Goal: Transaction & Acquisition: Purchase product/service

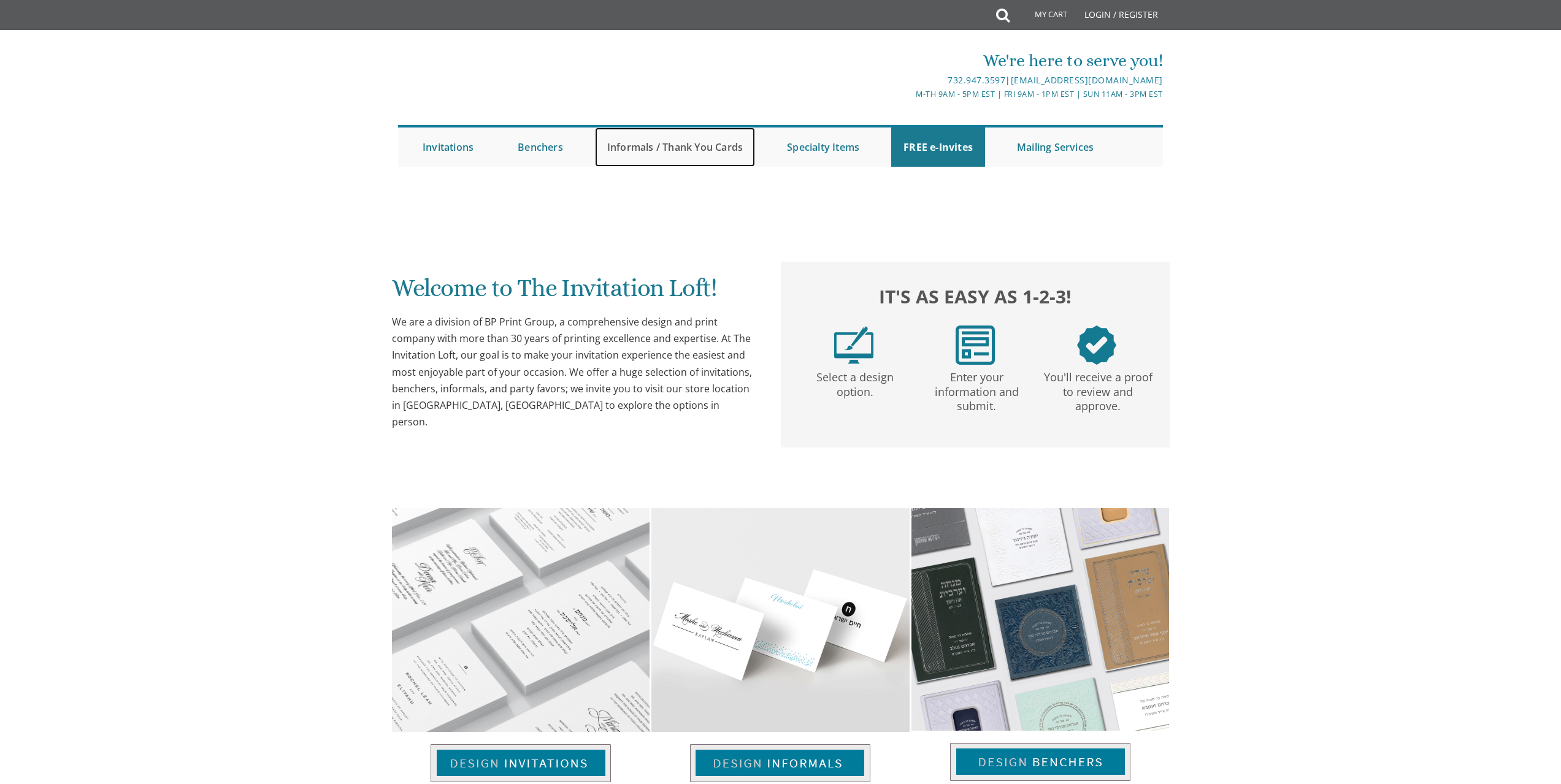
click at [660, 148] on link "Informals / Thank You Cards" at bounding box center [675, 147] width 160 height 39
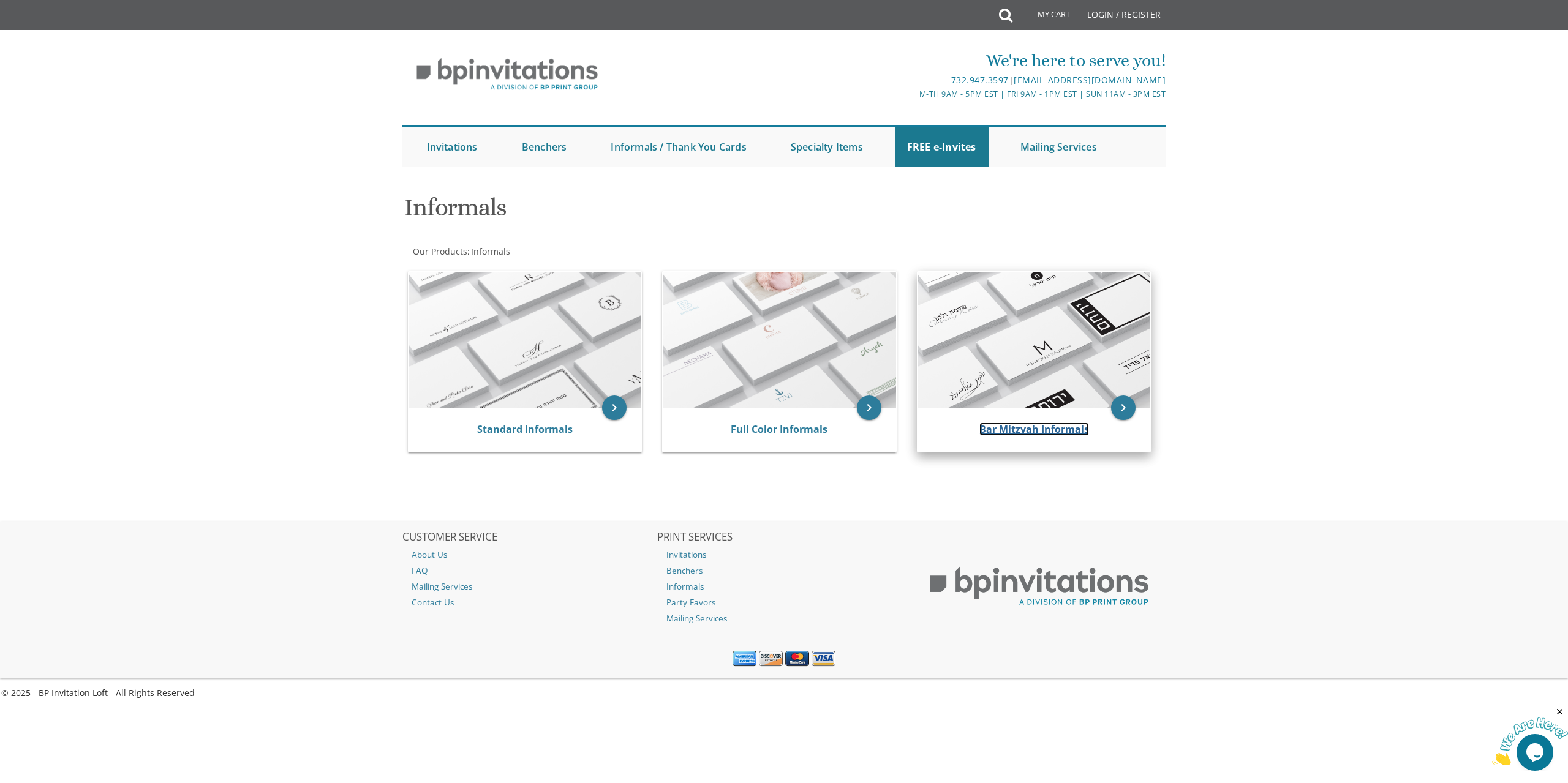
click at [1038, 429] on link "Bar Mitzvah Informals" at bounding box center [1034, 429] width 110 height 14
click at [1119, 406] on icon "keyboard_arrow_right" at bounding box center [1124, 408] width 25 height 25
click at [1062, 426] on link "Bar Mitzvah Informals" at bounding box center [1034, 429] width 110 height 14
click at [1037, 431] on link "Bar Mitzvah Informals" at bounding box center [1034, 429] width 110 height 14
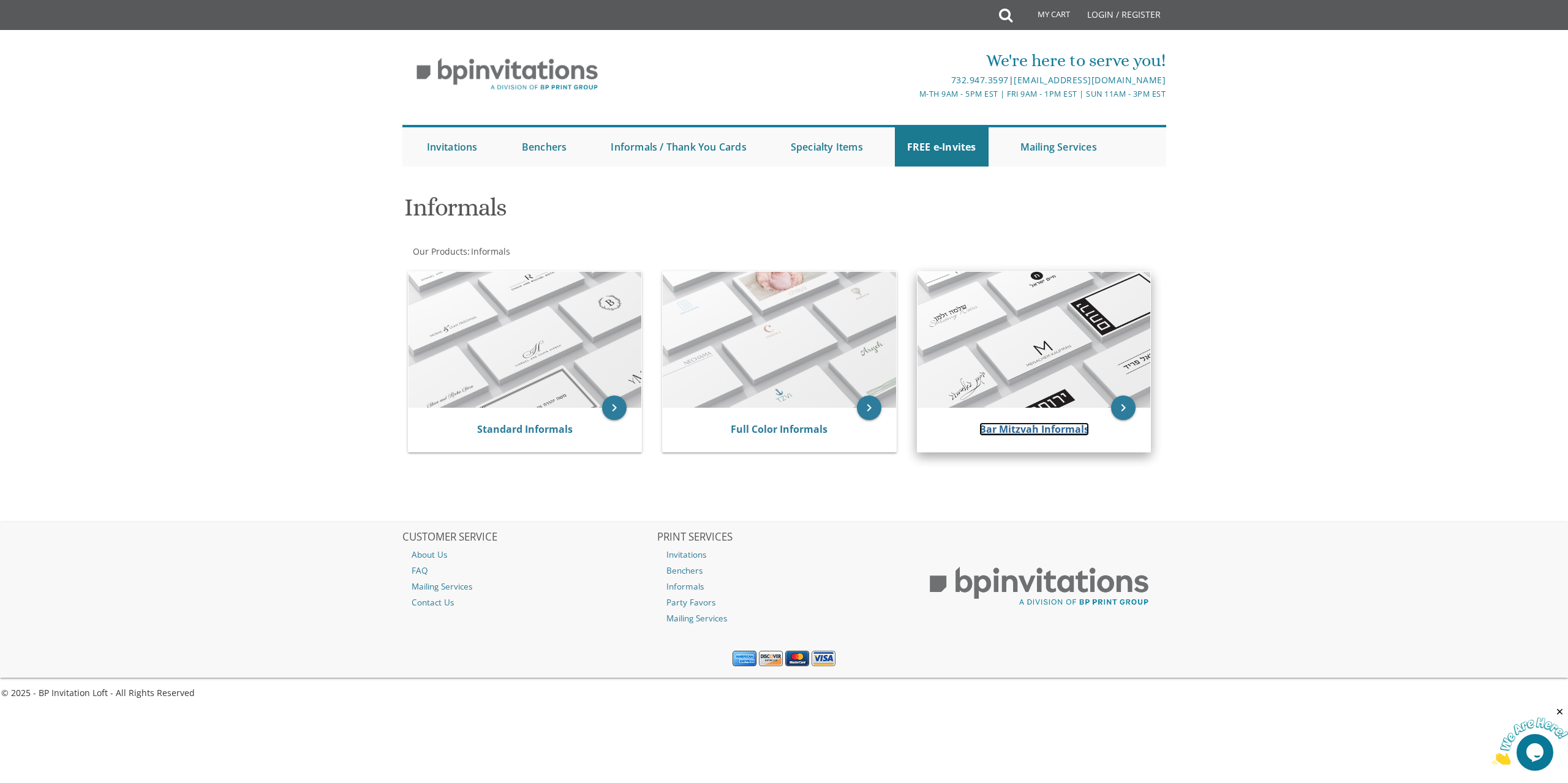
click at [1036, 430] on link "Bar Mitzvah Informals" at bounding box center [1034, 429] width 110 height 14
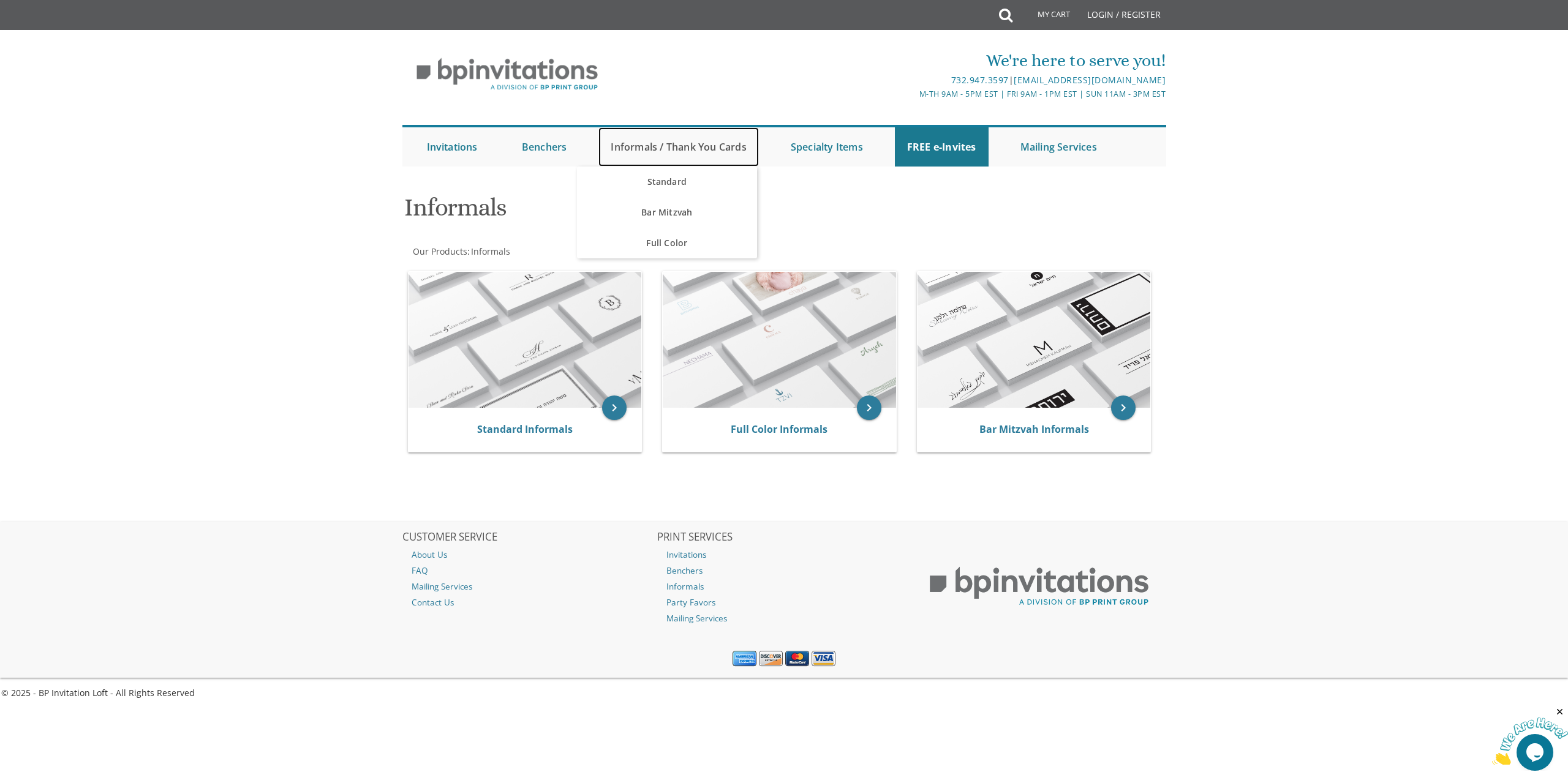
click at [726, 146] on link "Informals / Thank You Cards" at bounding box center [678, 147] width 160 height 39
click at [691, 212] on link "Bar Mitzvah" at bounding box center [666, 212] width 180 height 31
click at [943, 217] on div "Informals" at bounding box center [784, 209] width 778 height 48
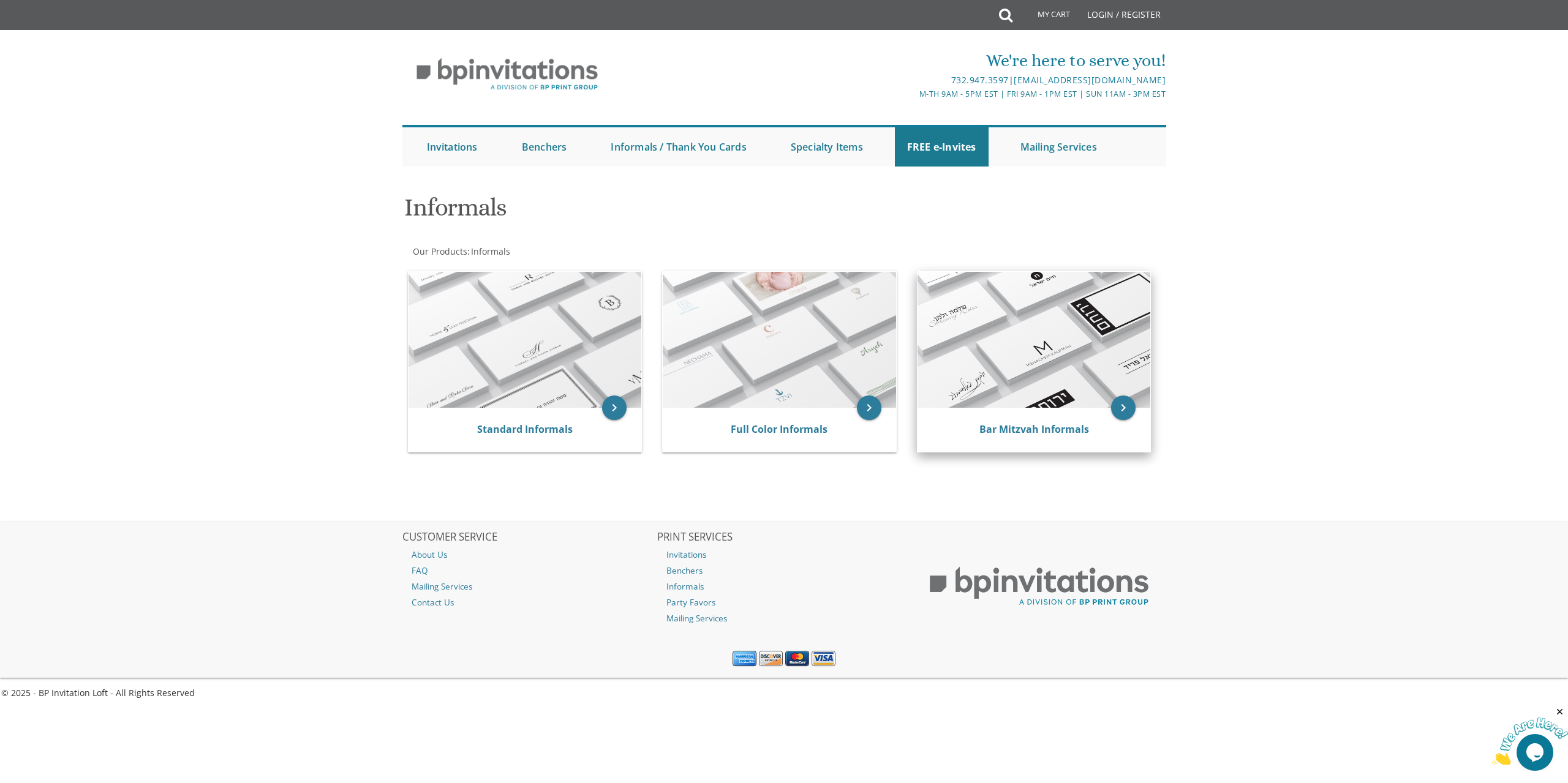
click at [1039, 414] on div "Bar Mitzvah Informals" at bounding box center [1034, 430] width 233 height 44
click at [1026, 439] on div "Bar Mitzvah Informals" at bounding box center [1034, 430] width 233 height 44
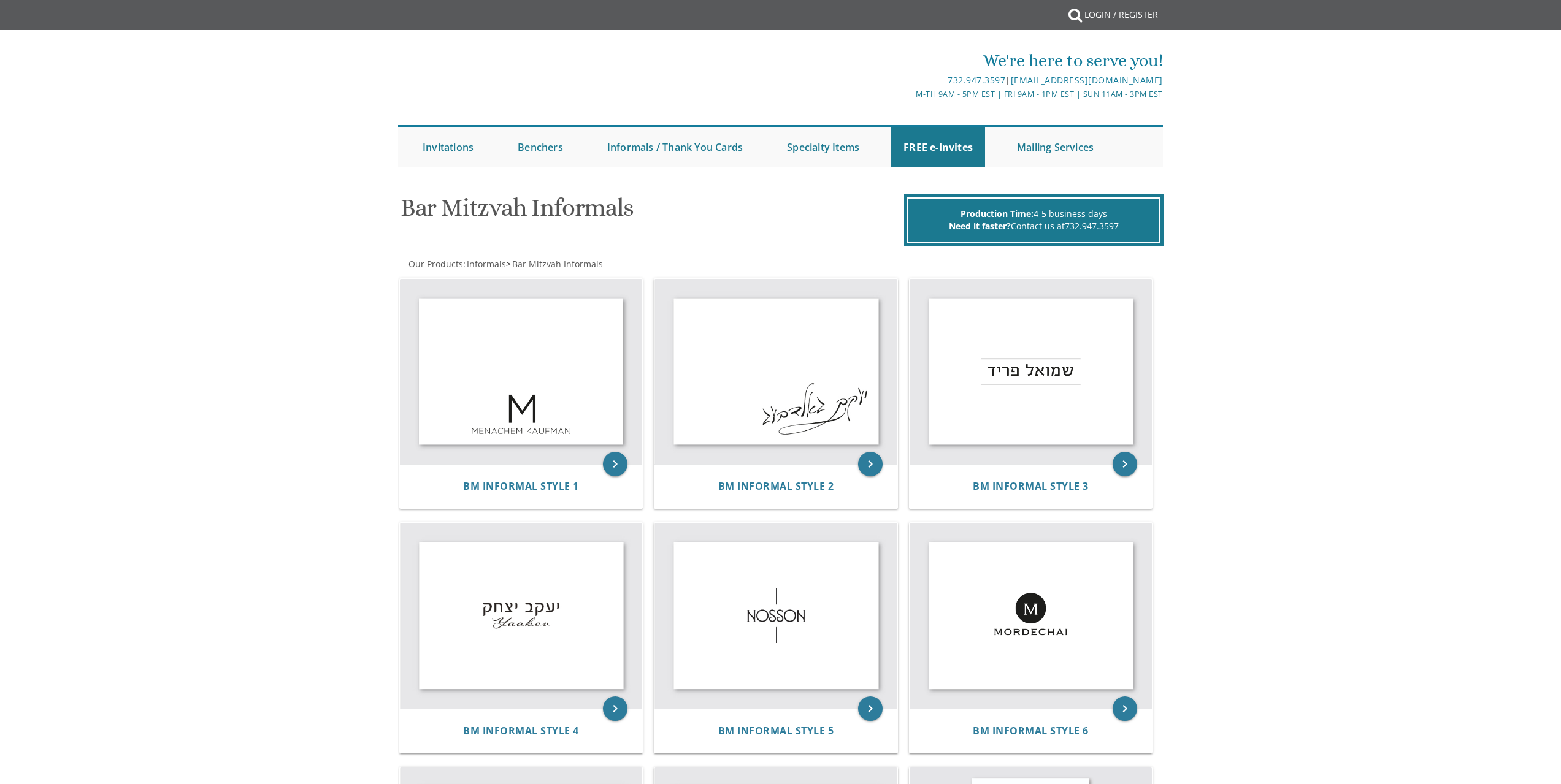
drag, startPoint x: 0, startPoint y: 0, endPoint x: 1036, endPoint y: 429, distance: 1121.3
click at [1036, 429] on img at bounding box center [1030, 372] width 243 height 186
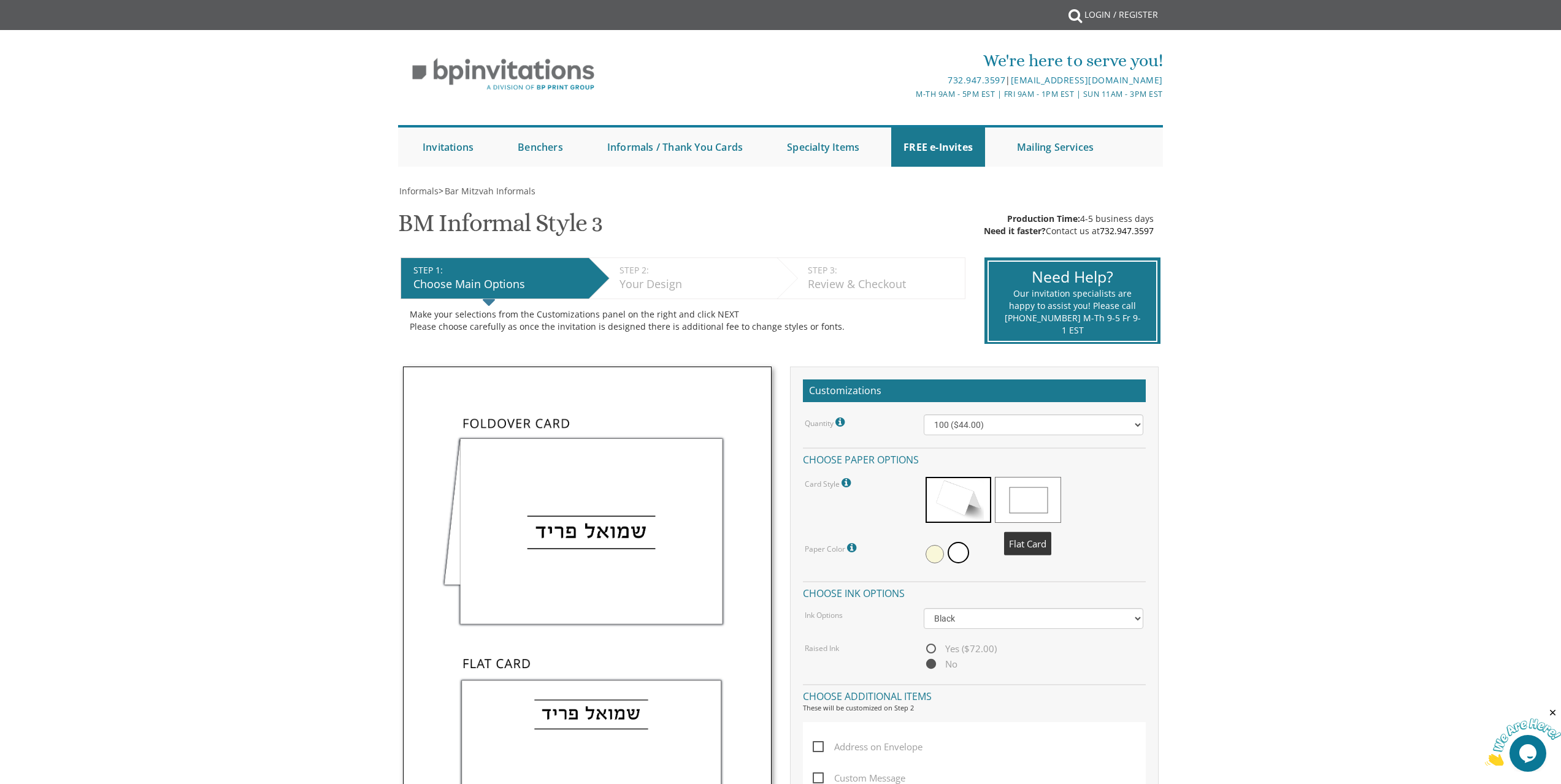
click at [1047, 510] on span at bounding box center [1028, 500] width 65 height 46
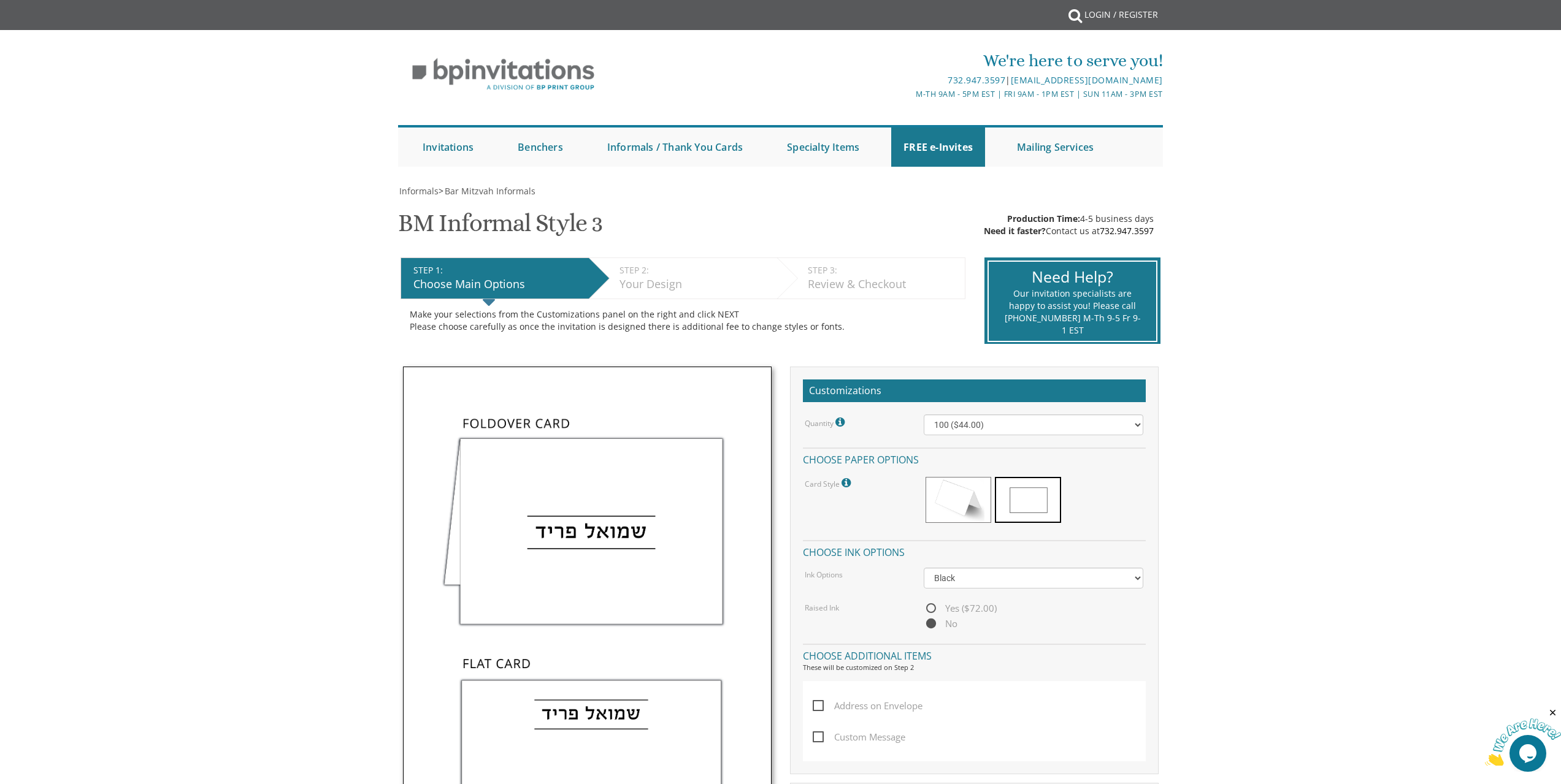
click at [1047, 495] on span at bounding box center [1028, 500] width 65 height 46
click at [1019, 504] on span at bounding box center [1028, 500] width 65 height 46
click at [1132, 424] on select "100 ($44.00) 200 ($63.00) 300 ($82.00) 400 ($101.00) 500 ($120.00) 600 ($139.00…" at bounding box center [1034, 425] width 220 height 21
click at [845, 422] on icon at bounding box center [841, 422] width 12 height 11
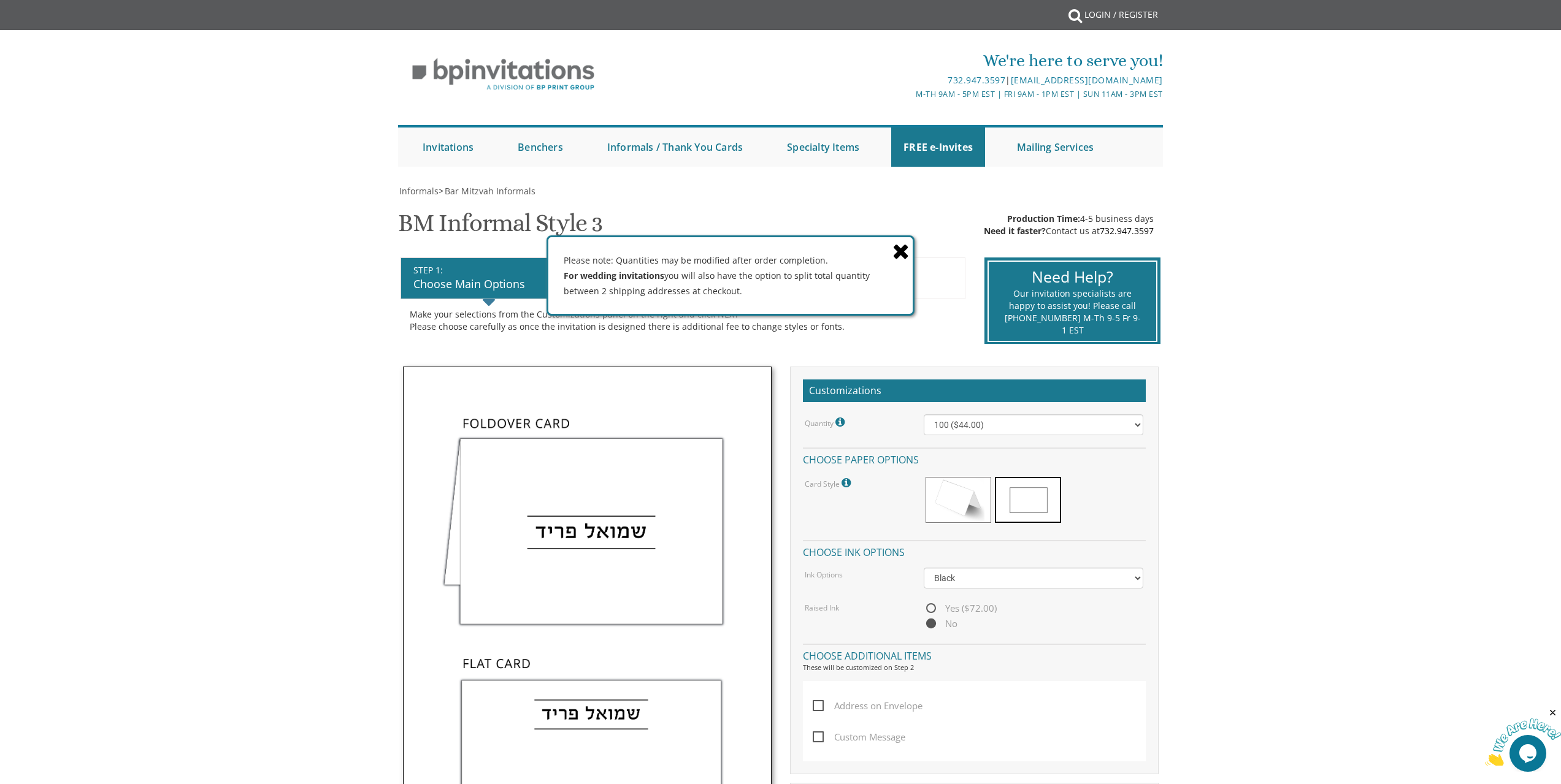
click at [909, 252] on span at bounding box center [902, 250] width 20 height 26
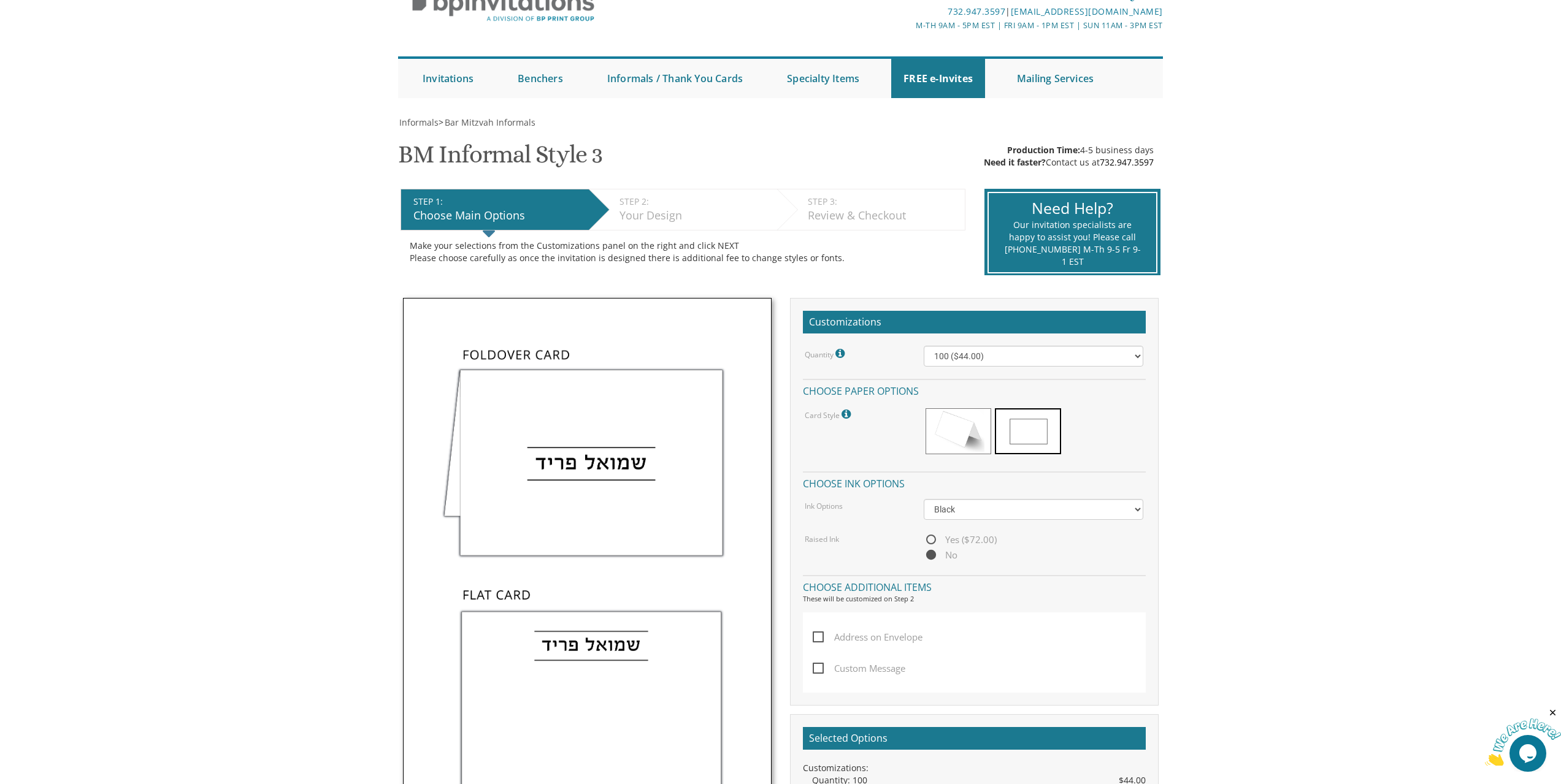
scroll to position [58, 0]
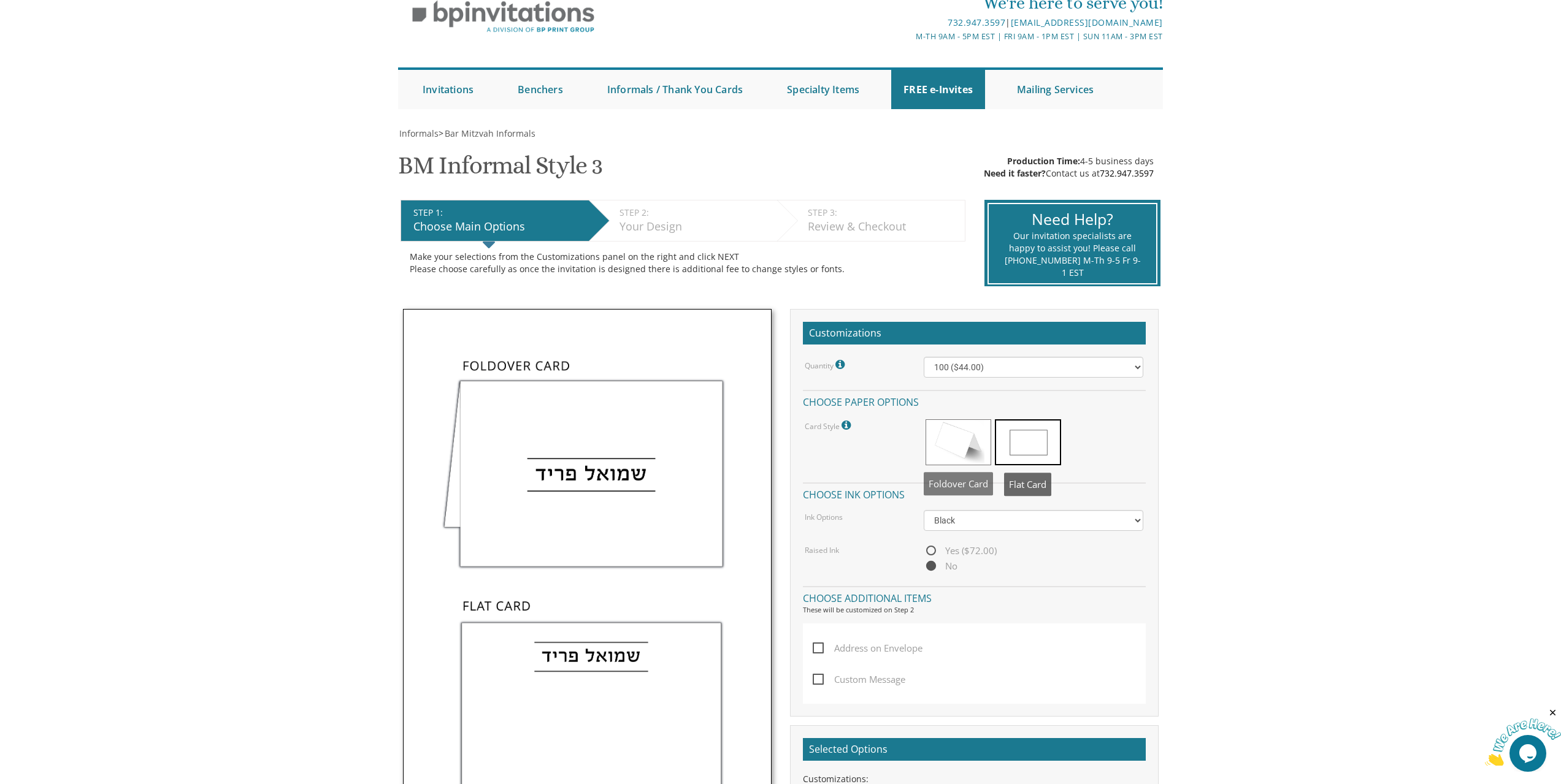
click at [964, 432] on span at bounding box center [958, 442] width 65 height 46
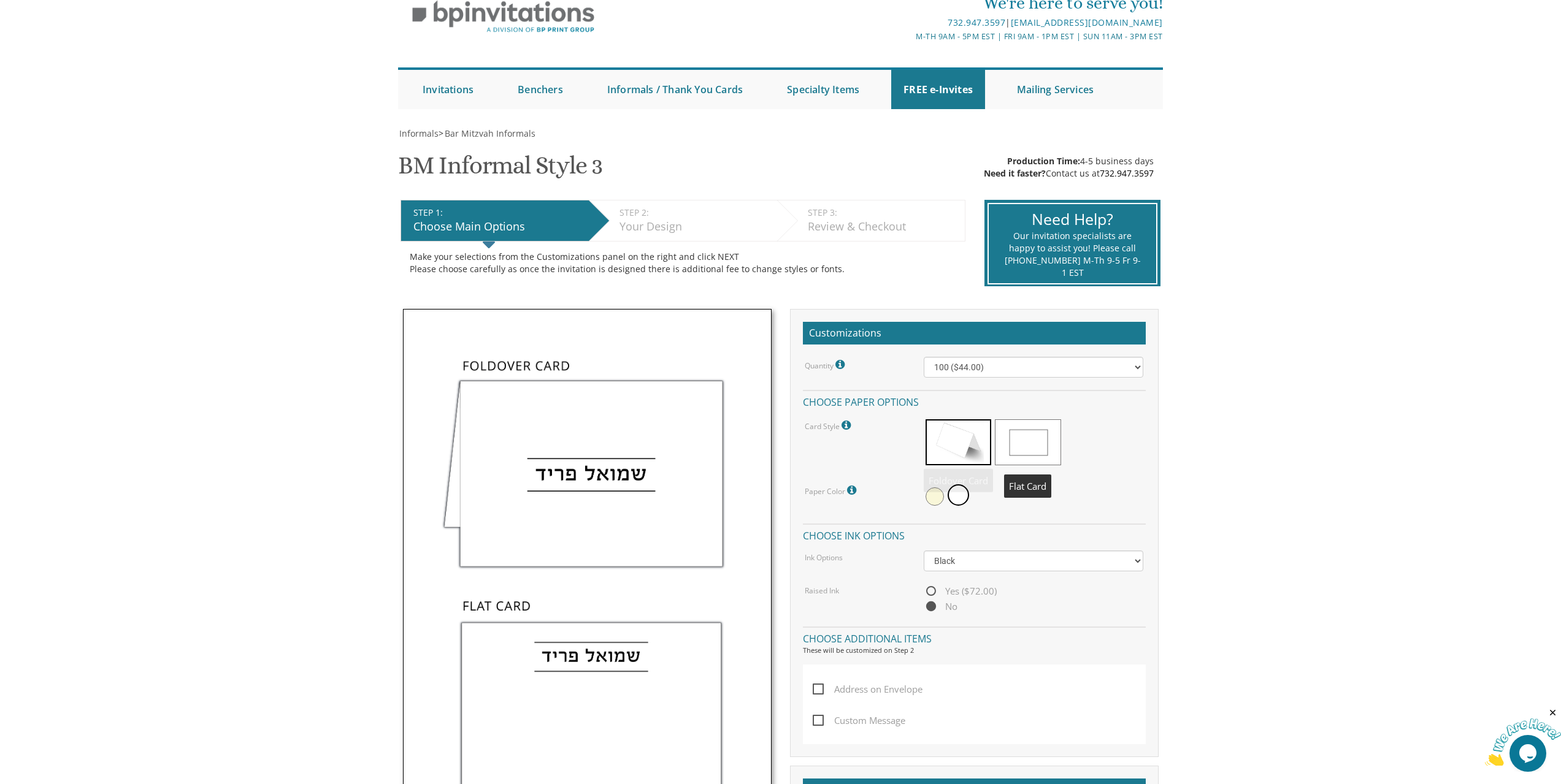
click at [1032, 446] on span at bounding box center [1028, 442] width 65 height 46
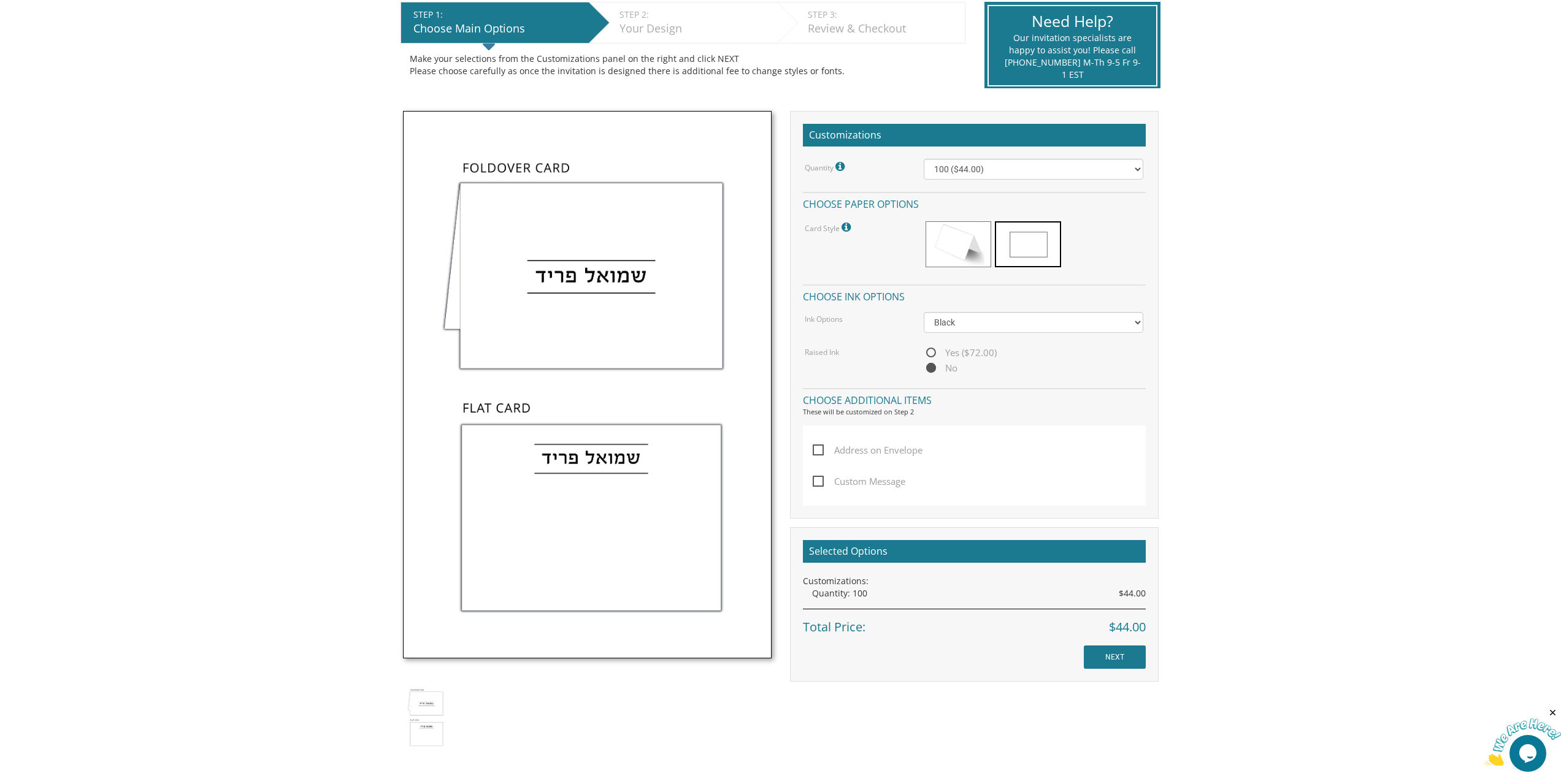
scroll to position [303, 0]
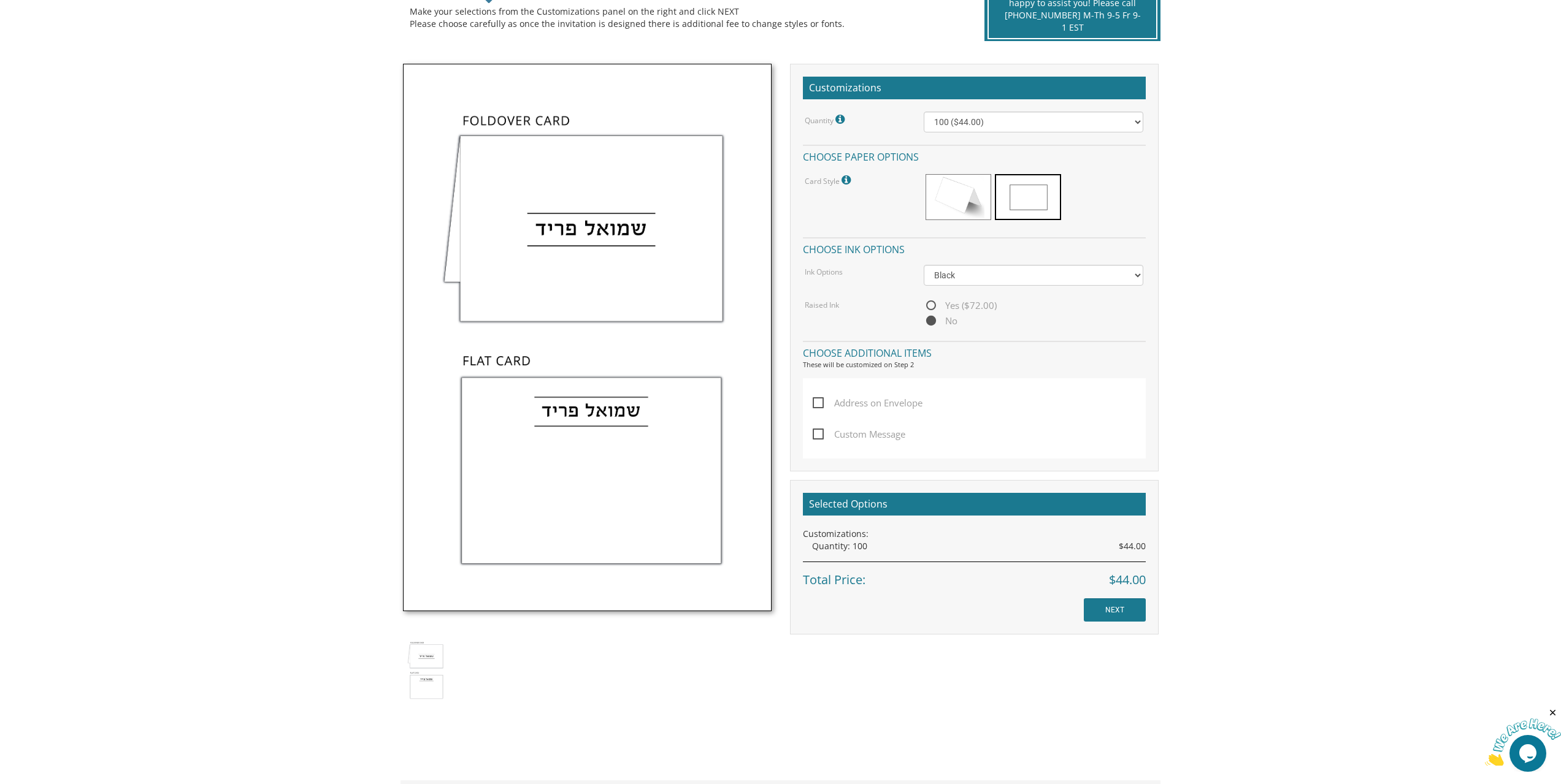
click at [922, 504] on h2 "Selected Options" at bounding box center [974, 505] width 343 height 24
click at [871, 543] on div "Quantity: 100 $44.00" at bounding box center [979, 546] width 334 height 12
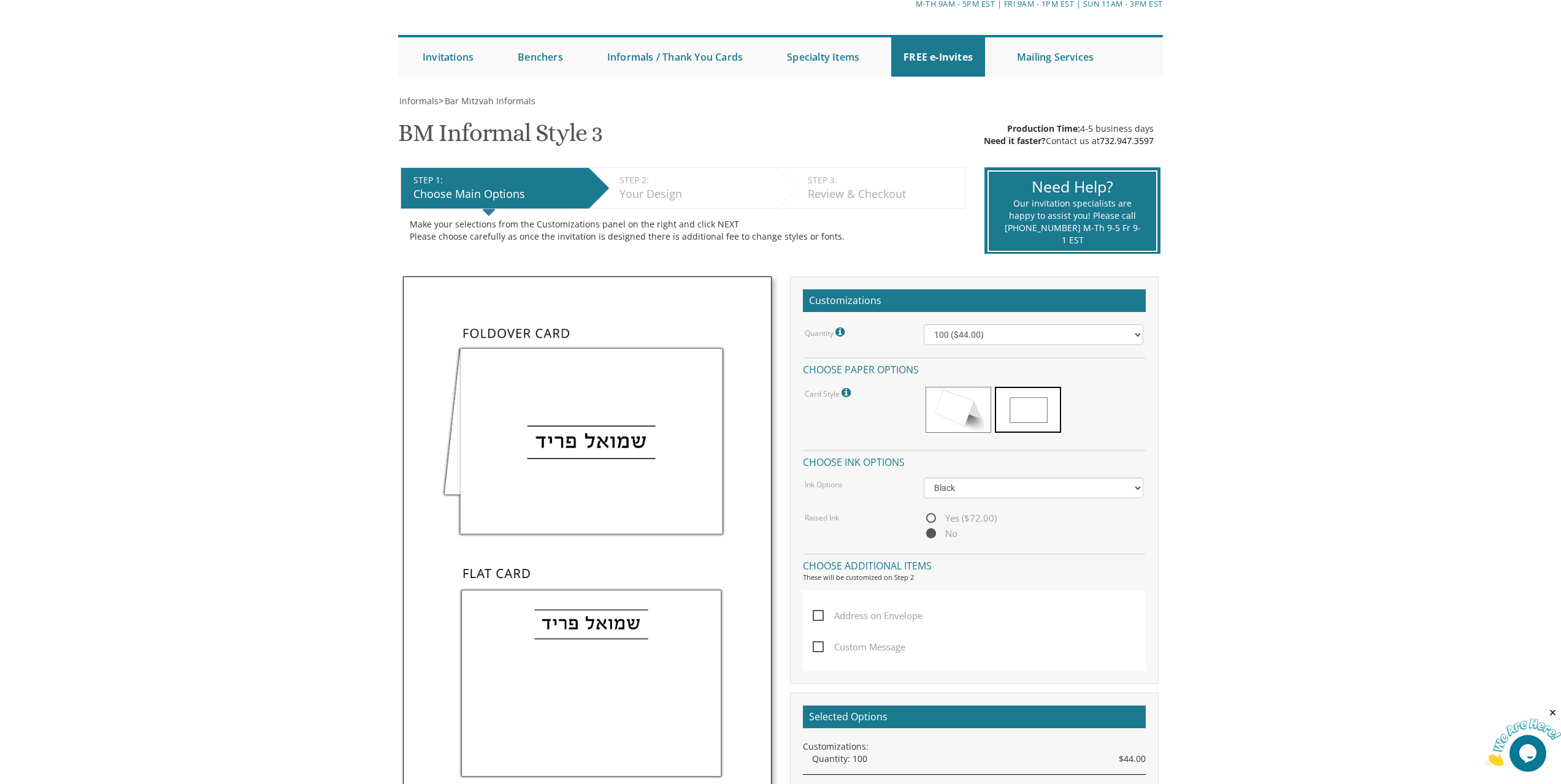
scroll to position [0, 0]
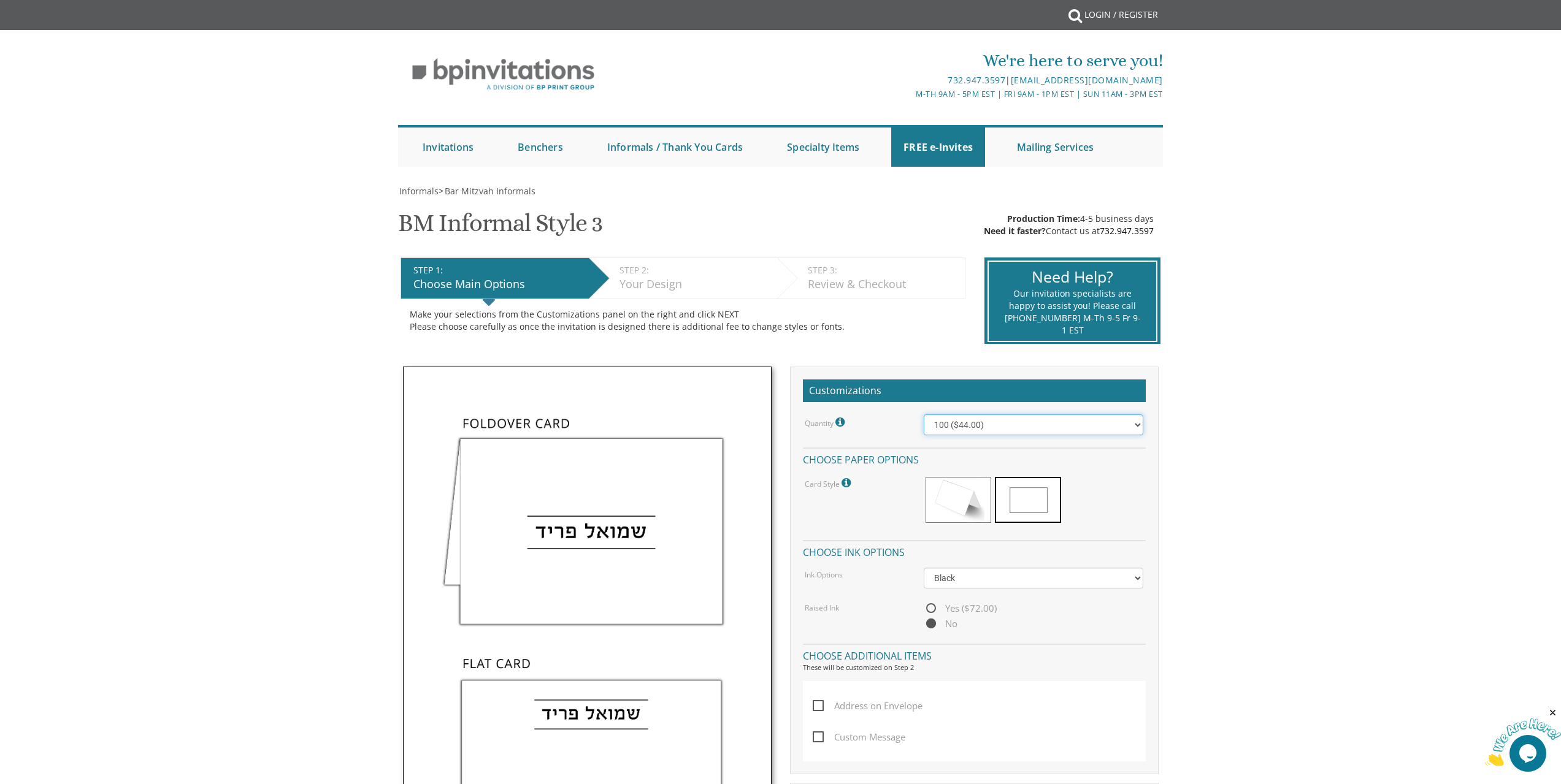
click at [1137, 427] on select "100 ($44.00) 200 ($63.00) 300 ($82.00) 400 ($101.00) 500 ($120.00) 600 ($139.00…" at bounding box center [1034, 425] width 220 height 21
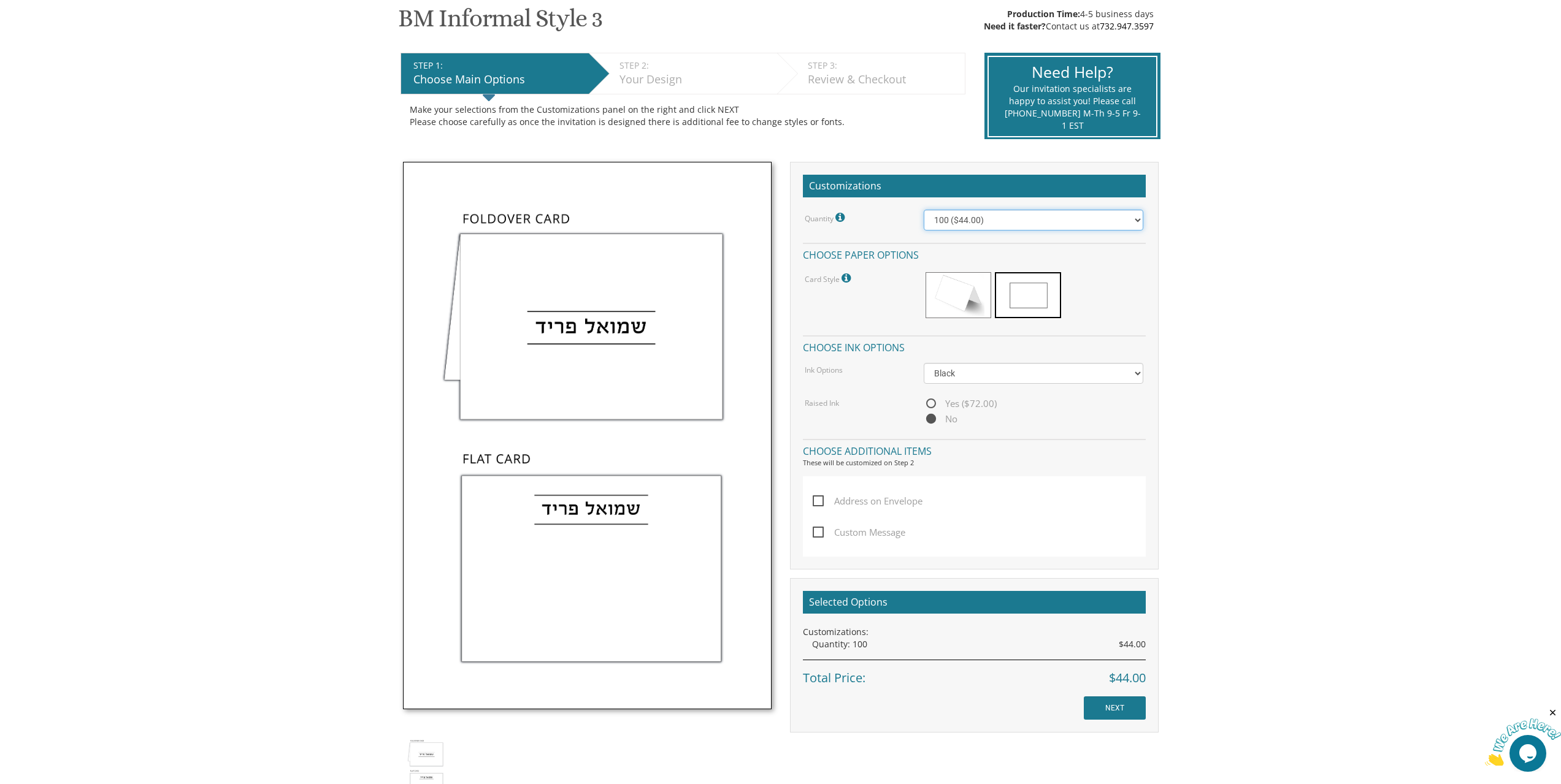
scroll to position [245, 0]
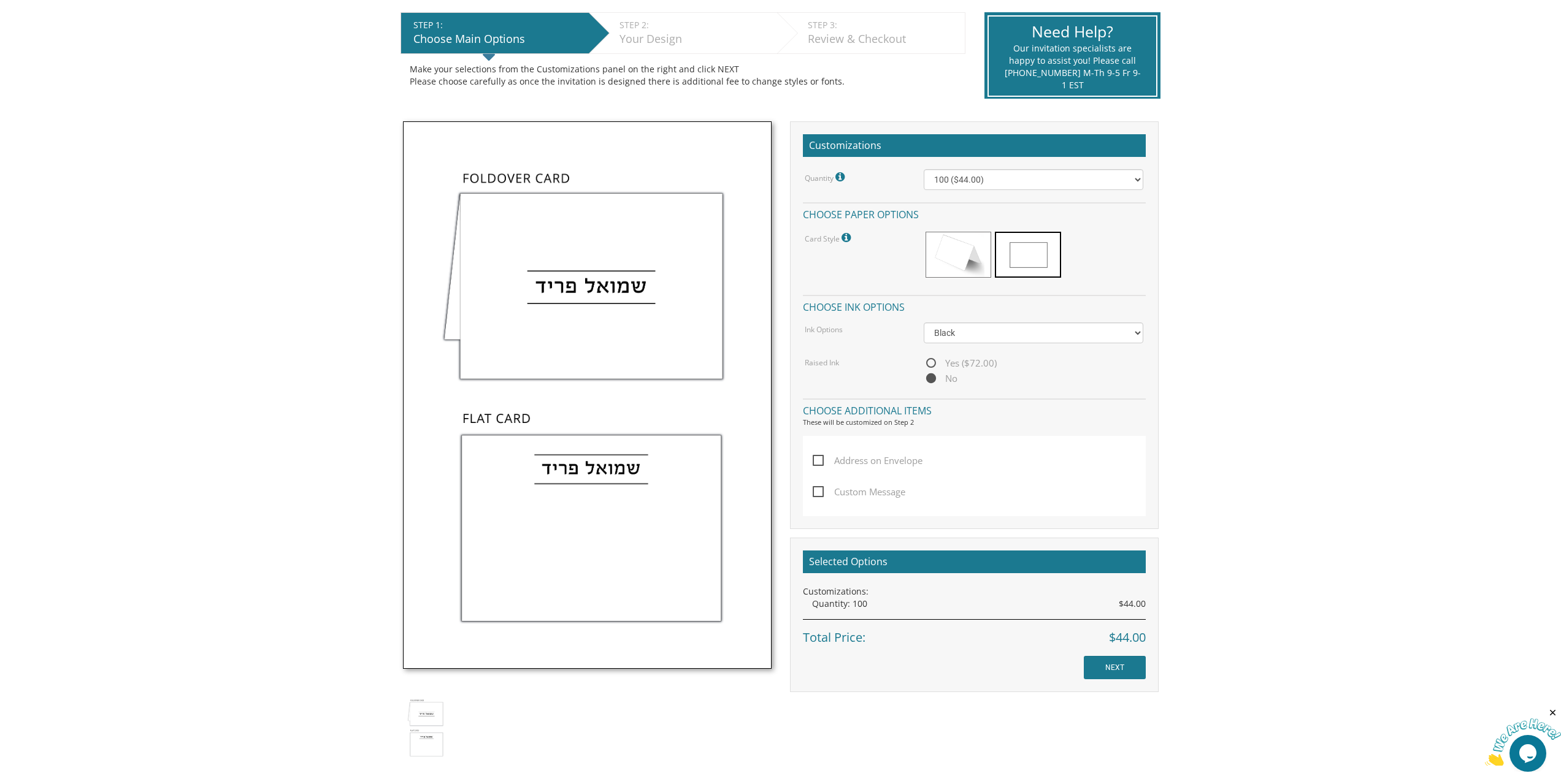
click at [597, 514] on img at bounding box center [588, 395] width 369 height 547
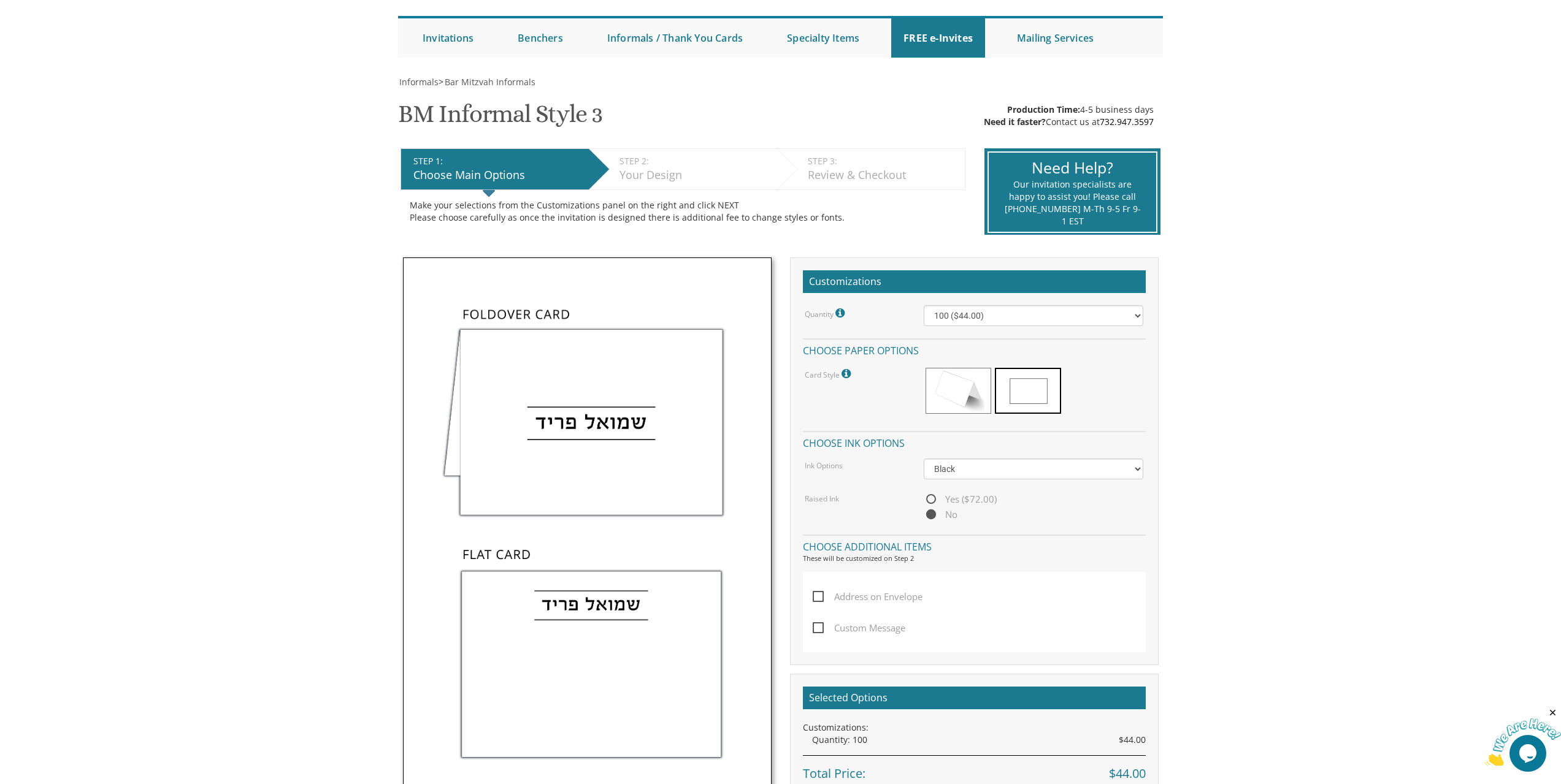
scroll to position [0, 0]
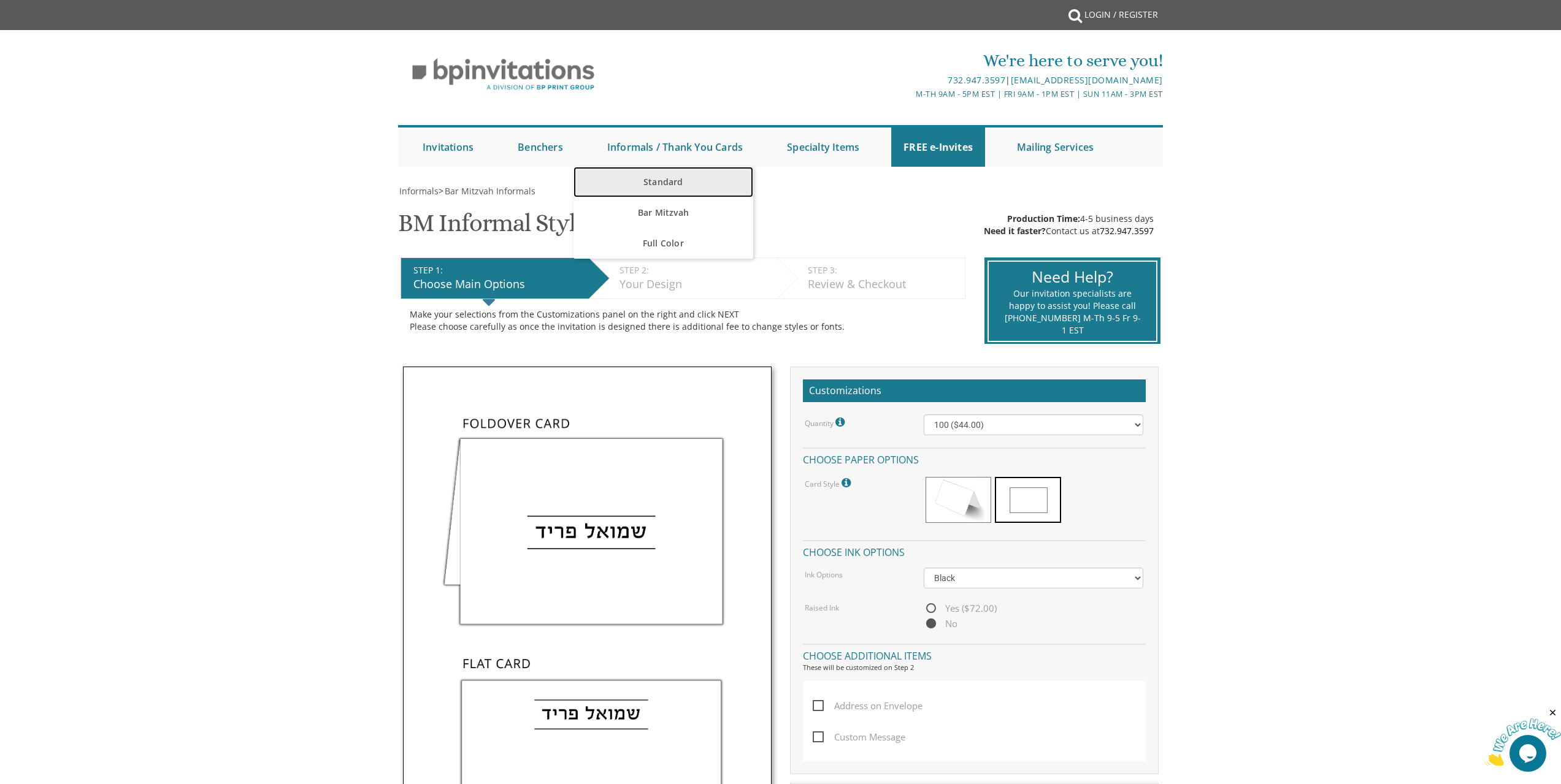
click at [661, 182] on link "Standard" at bounding box center [663, 182] width 180 height 31
click at [679, 182] on link "Standard" at bounding box center [663, 182] width 180 height 31
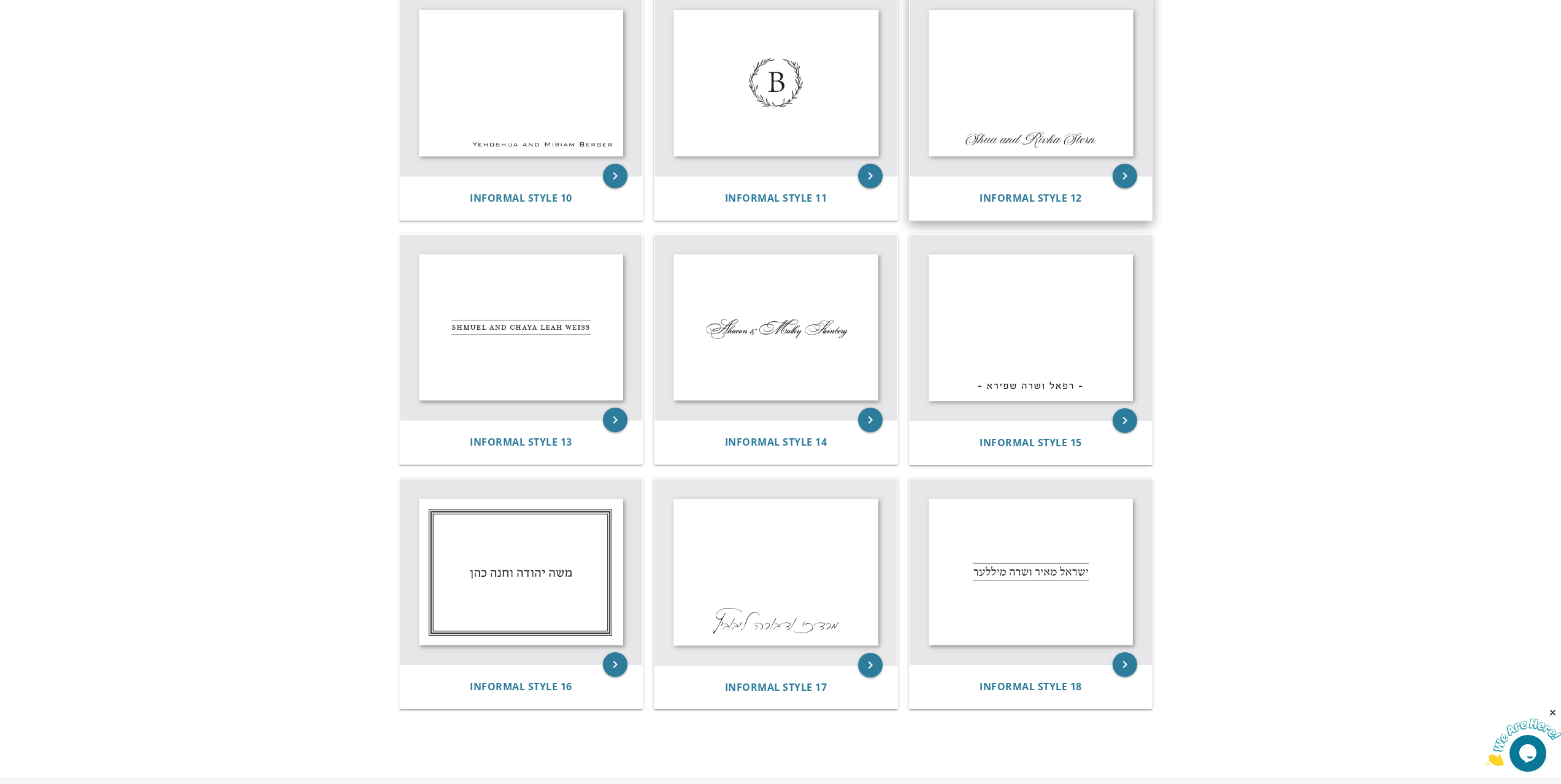
scroll to position [1042, 0]
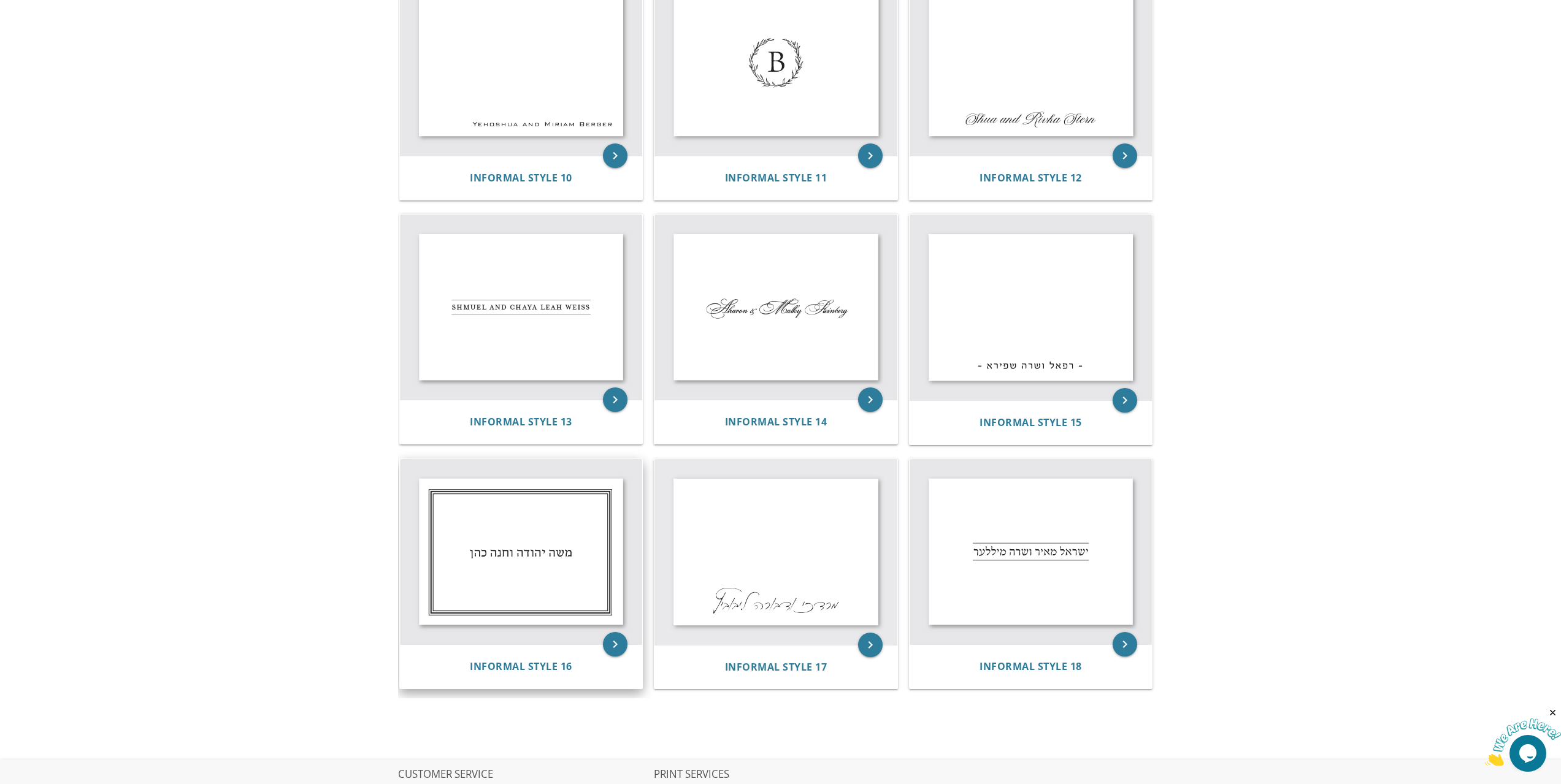
click at [572, 574] on img at bounding box center [521, 551] width 243 height 185
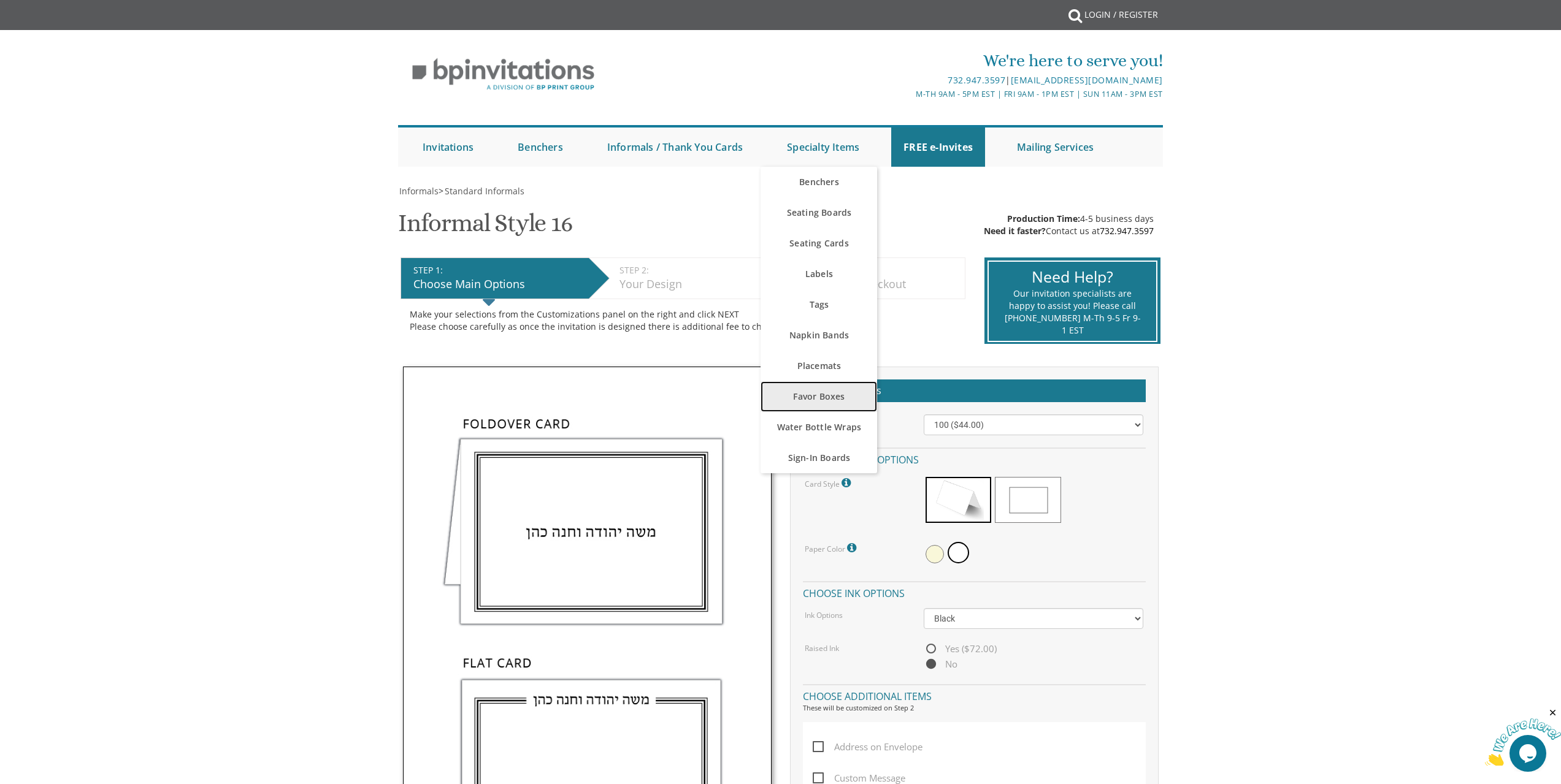
click at [843, 398] on link "Favor Boxes" at bounding box center [819, 396] width 116 height 31
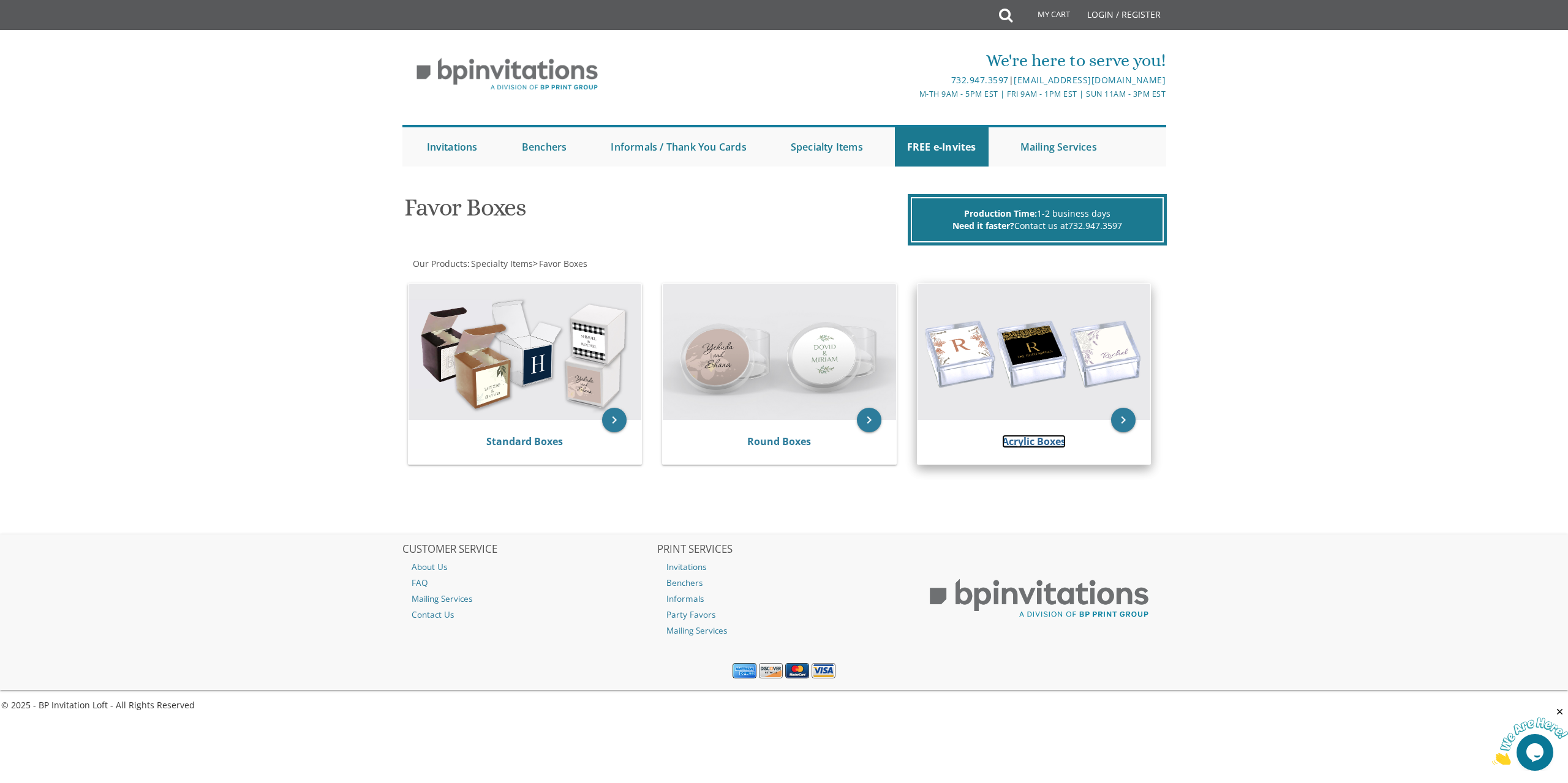
click at [1041, 442] on link "Acrylic Boxes" at bounding box center [1034, 441] width 64 height 14
click at [1030, 379] on img at bounding box center [1034, 352] width 233 height 136
click at [1124, 415] on icon "keyboard_arrow_right" at bounding box center [1124, 420] width 25 height 25
click at [1036, 439] on link "Acrylic Boxes" at bounding box center [1034, 441] width 64 height 14
click at [1018, 348] on img at bounding box center [1034, 352] width 233 height 136
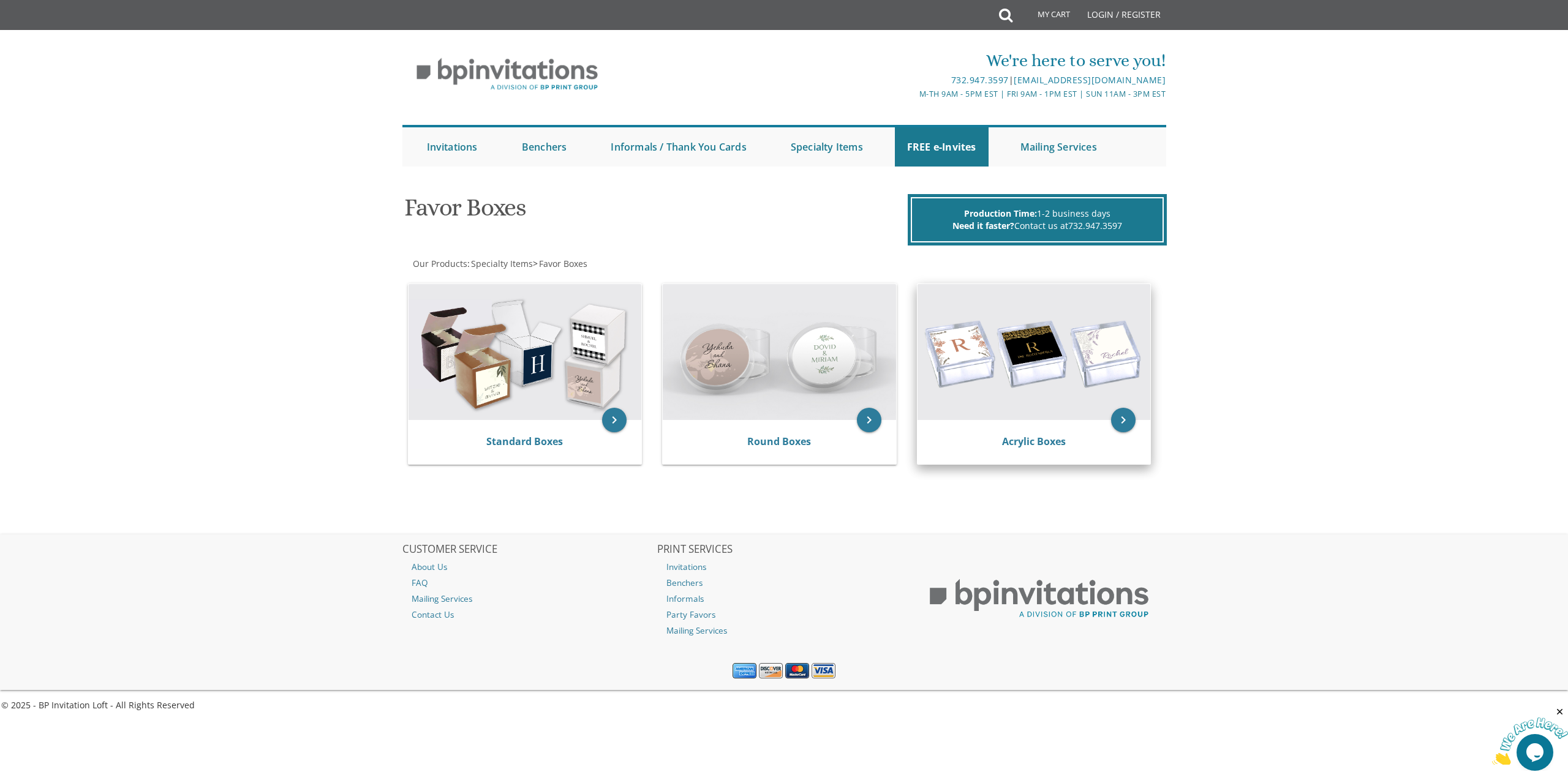
click at [1018, 348] on img at bounding box center [1034, 352] width 233 height 136
click at [791, 441] on link "Round Boxes" at bounding box center [779, 441] width 64 height 14
click at [1049, 445] on link "Acrylic Boxes" at bounding box center [1034, 441] width 64 height 14
click at [1118, 424] on icon "keyboard_arrow_right" at bounding box center [1124, 420] width 25 height 25
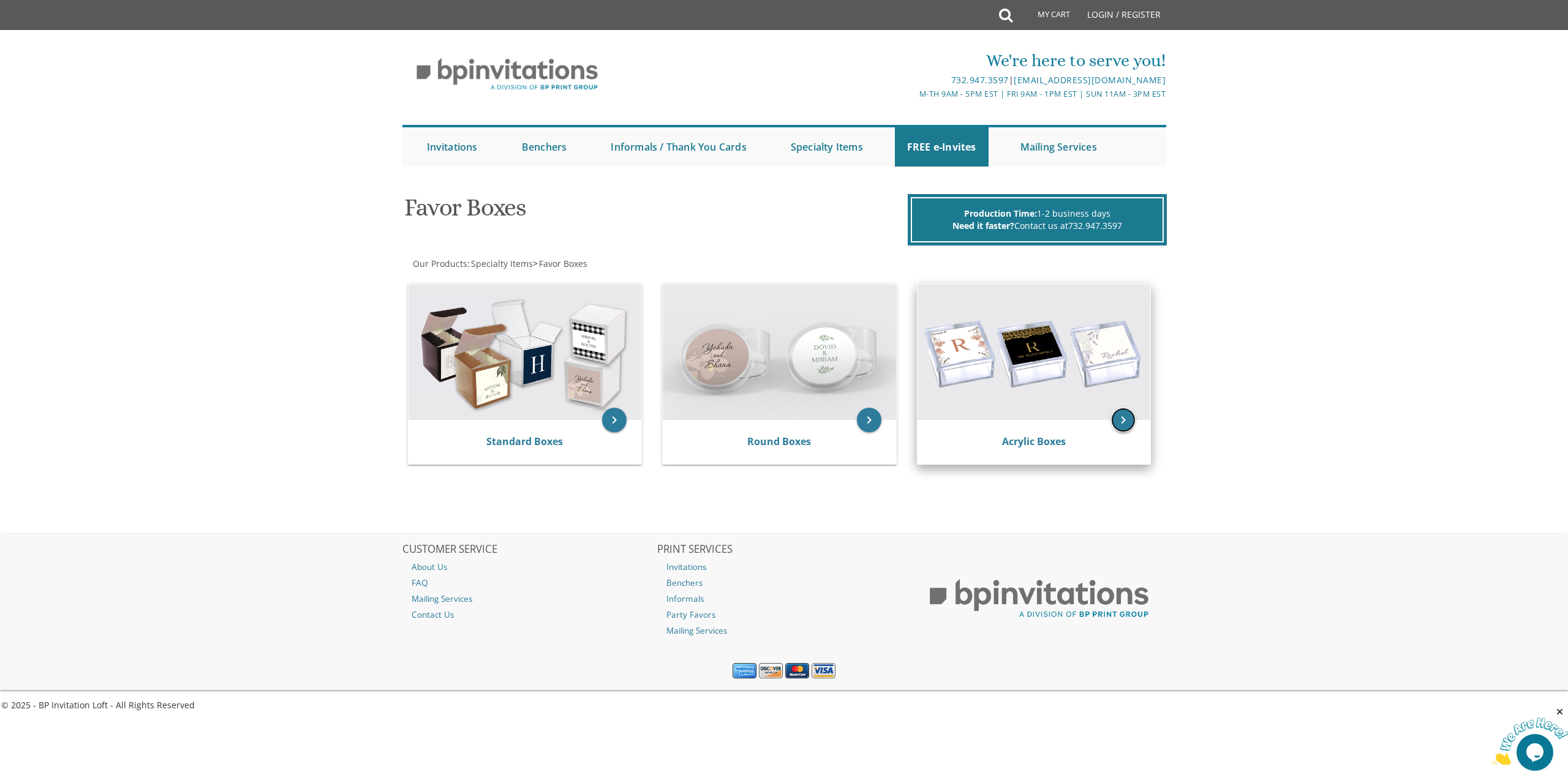
click at [1115, 429] on icon "keyboard_arrow_right" at bounding box center [1124, 420] width 25 height 25
click at [1036, 445] on link "Acrylic Boxes" at bounding box center [1034, 441] width 64 height 14
click at [1007, 358] on img at bounding box center [1034, 352] width 233 height 136
drag, startPoint x: 1007, startPoint y: 358, endPoint x: 1004, endPoint y: 365, distance: 7.6
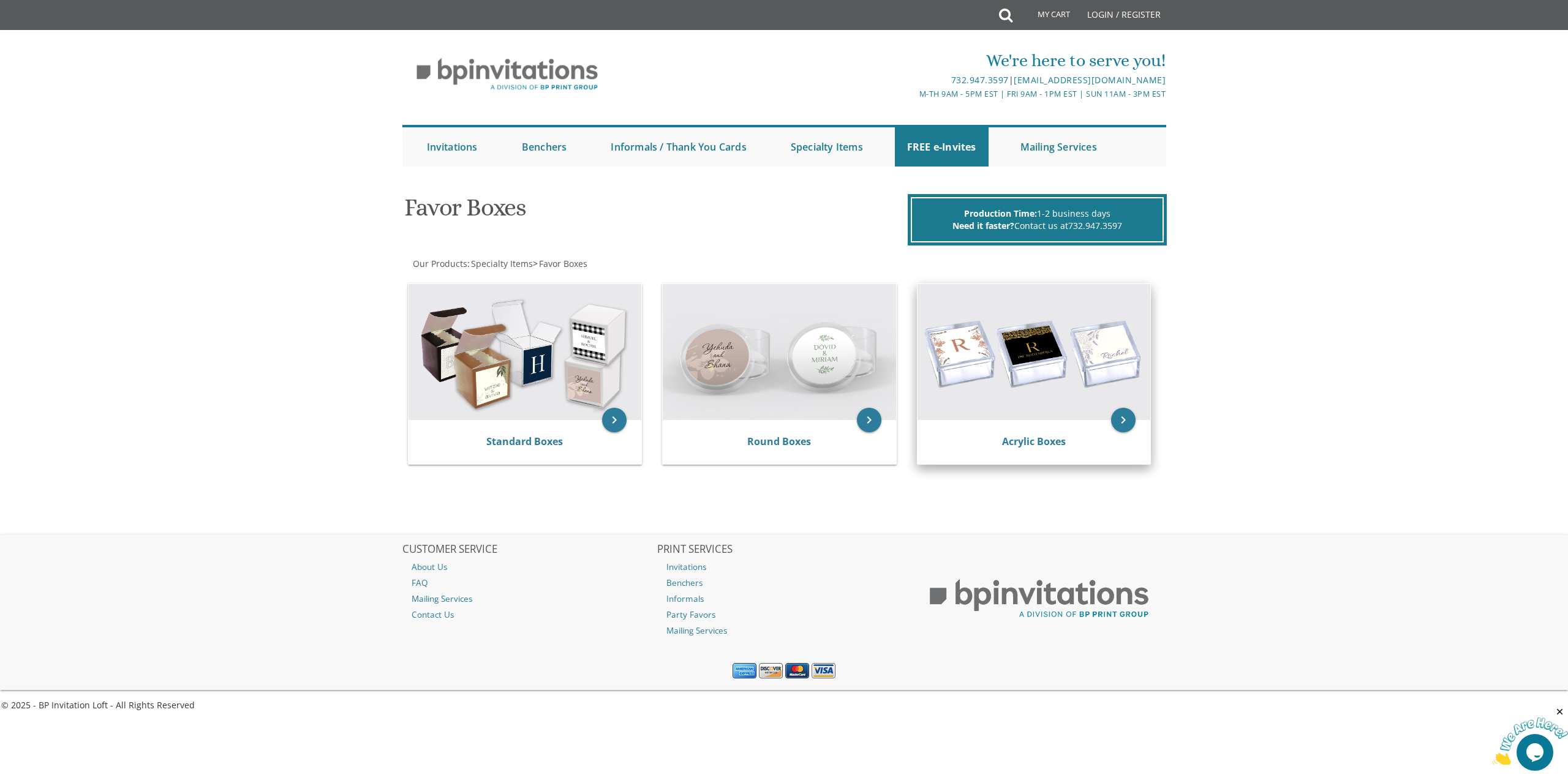
click at [1005, 365] on img at bounding box center [1034, 352] width 233 height 136
click at [1003, 364] on img at bounding box center [1034, 352] width 233 height 136
click at [821, 363] on img at bounding box center [779, 352] width 233 height 136
click at [792, 445] on link "Round Boxes" at bounding box center [779, 441] width 64 height 14
click at [1075, 370] on img at bounding box center [1034, 352] width 233 height 136
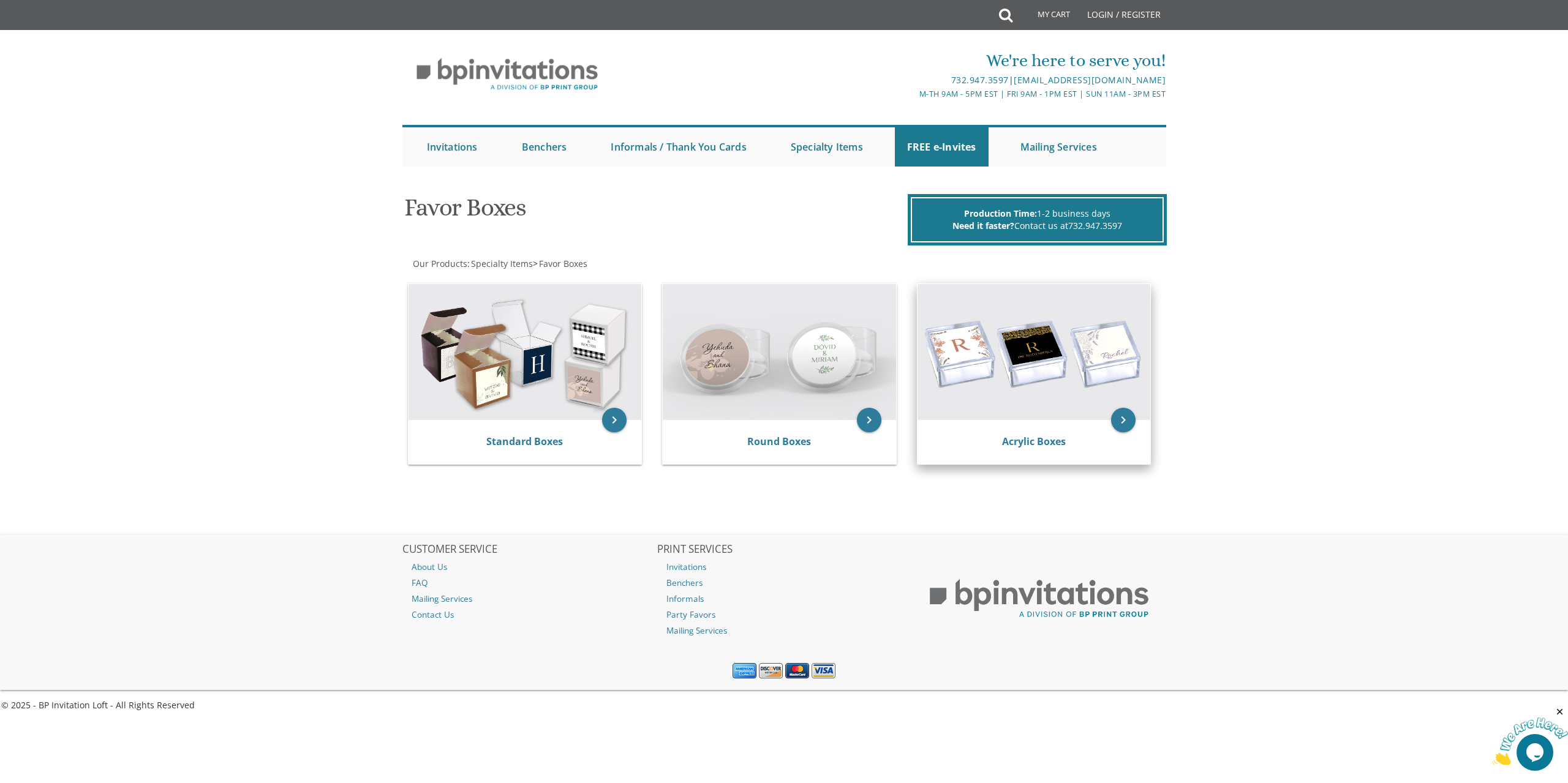
click at [1075, 370] on img at bounding box center [1034, 352] width 233 height 136
click at [856, 404] on img at bounding box center [779, 352] width 233 height 136
click at [1030, 378] on img at bounding box center [1034, 352] width 233 height 136
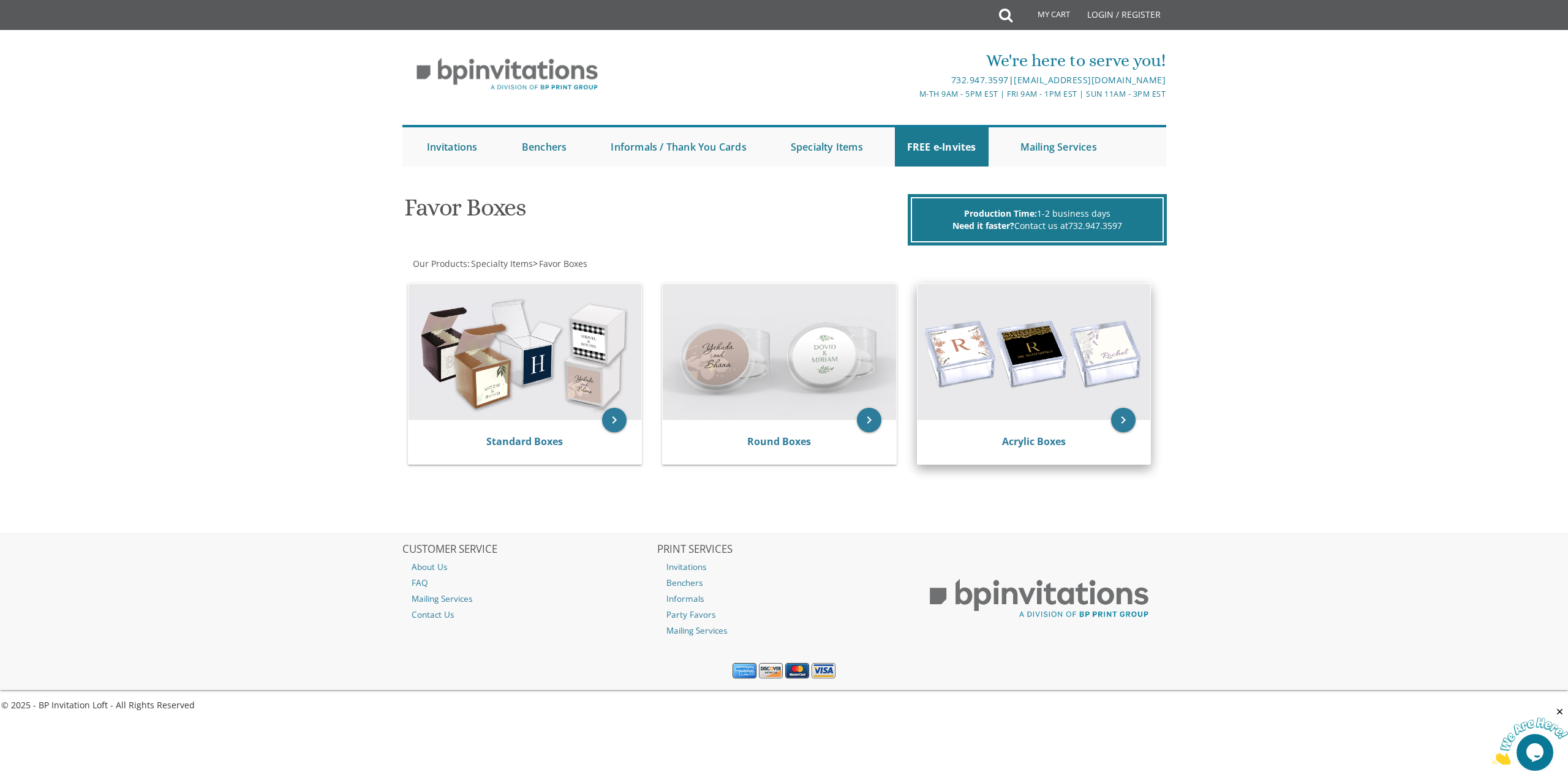
drag, startPoint x: 1030, startPoint y: 378, endPoint x: 1024, endPoint y: 382, distance: 7.2
click at [1024, 382] on img at bounding box center [1034, 352] width 233 height 136
click at [1023, 381] on img at bounding box center [1034, 352] width 233 height 136
click at [1024, 455] on div "Acrylic Boxes" at bounding box center [1034, 442] width 233 height 44
click at [1019, 441] on link "Acrylic Boxes" at bounding box center [1034, 441] width 64 height 14
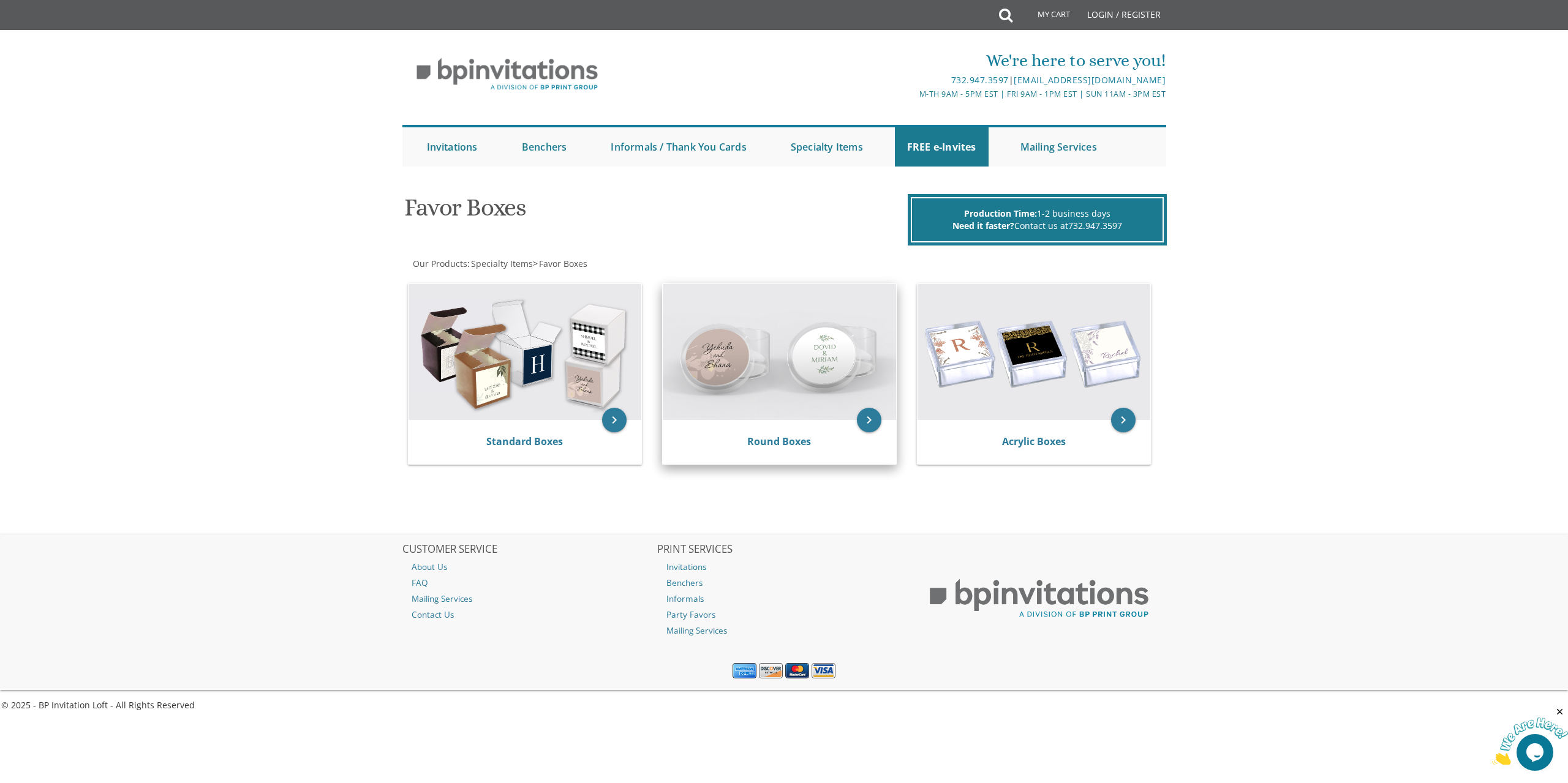
click at [814, 424] on div "Round Boxes" at bounding box center [779, 442] width 233 height 44
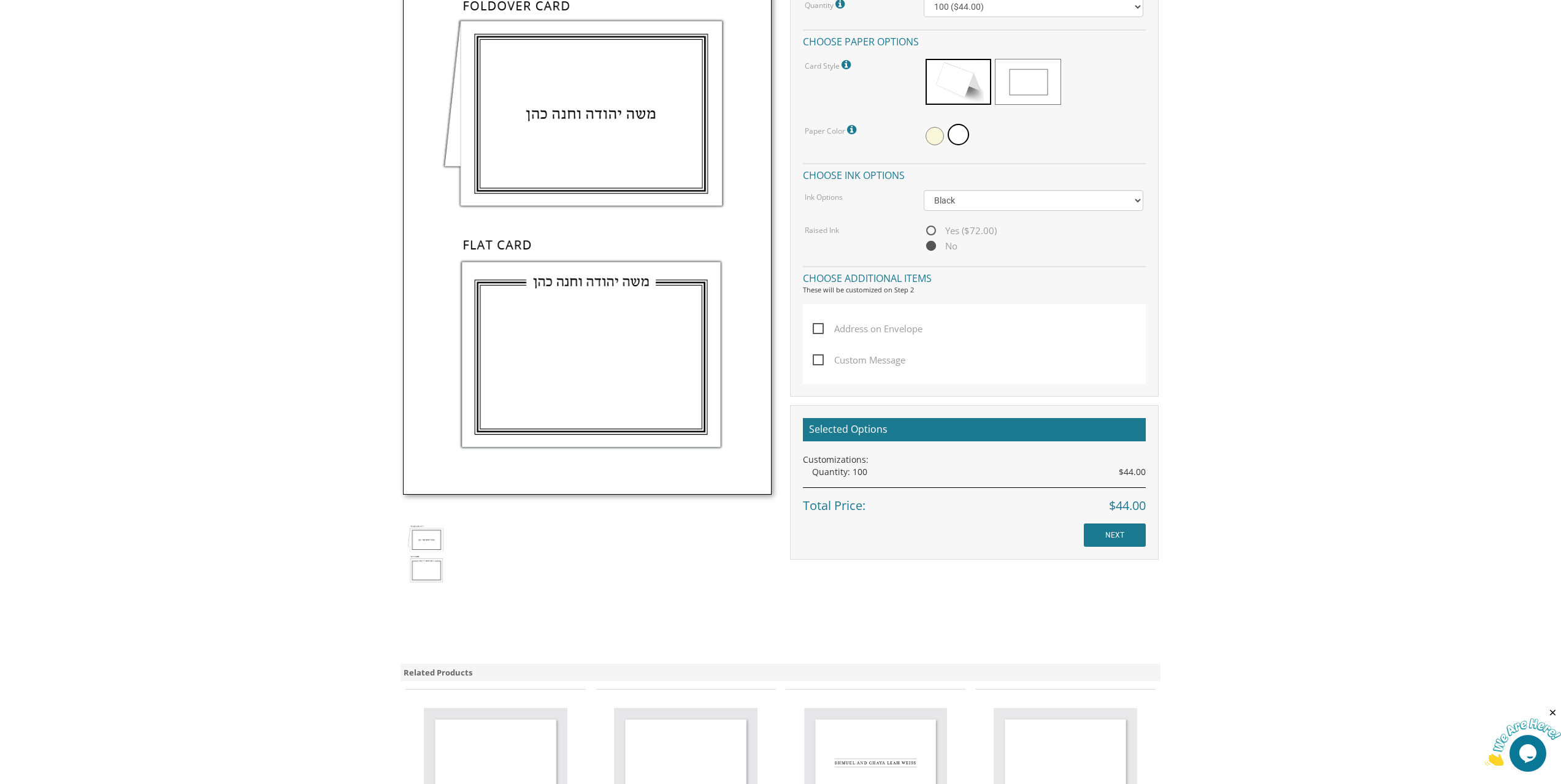
scroll to position [429, 0]
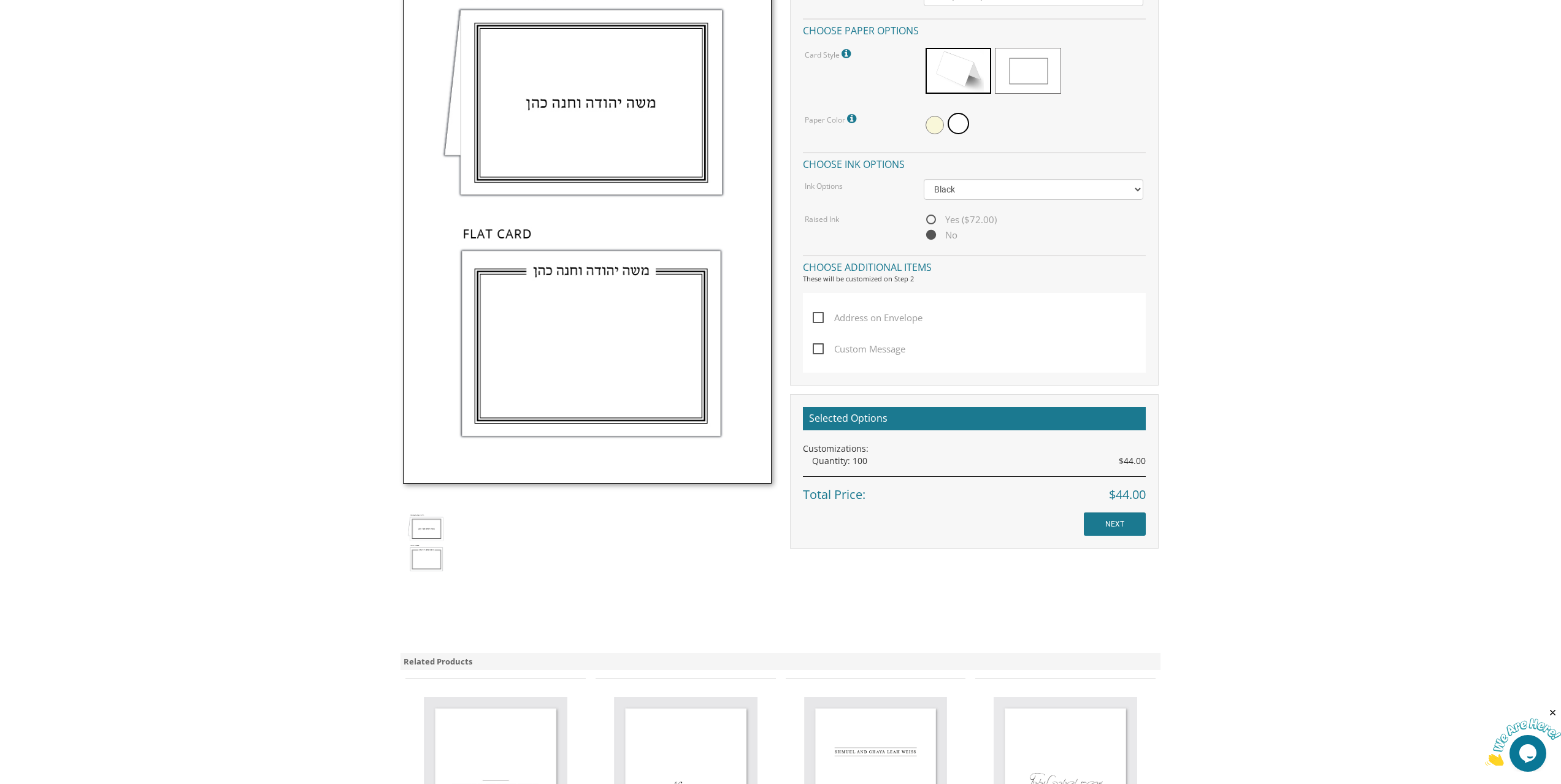
click at [830, 452] on div "Customizations:" at bounding box center [974, 449] width 343 height 12
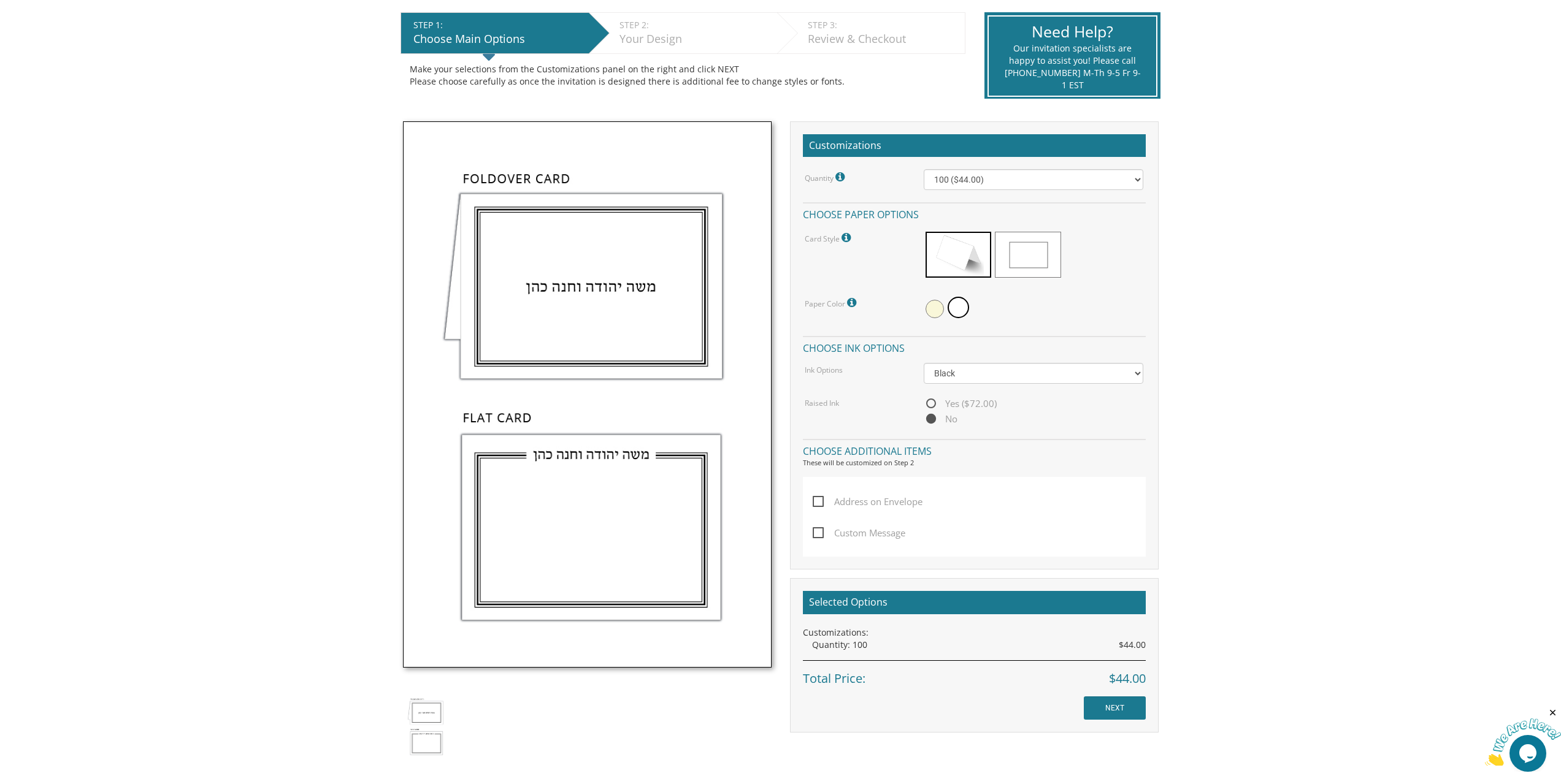
scroll to position [184, 0]
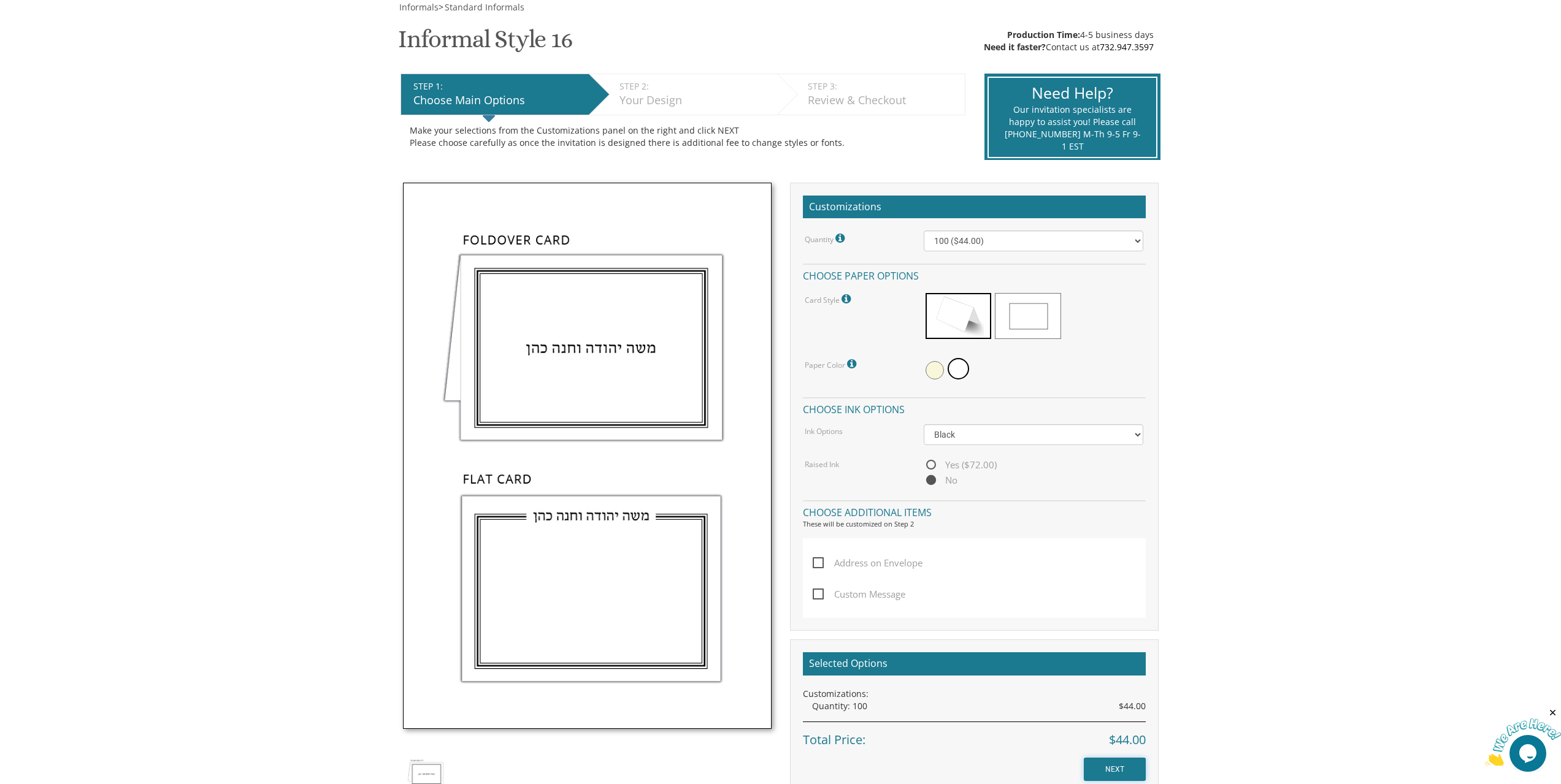
click at [1131, 771] on input "NEXT" at bounding box center [1115, 770] width 62 height 24
click at [1106, 765] on input "NEXT" at bounding box center [1115, 770] width 62 height 24
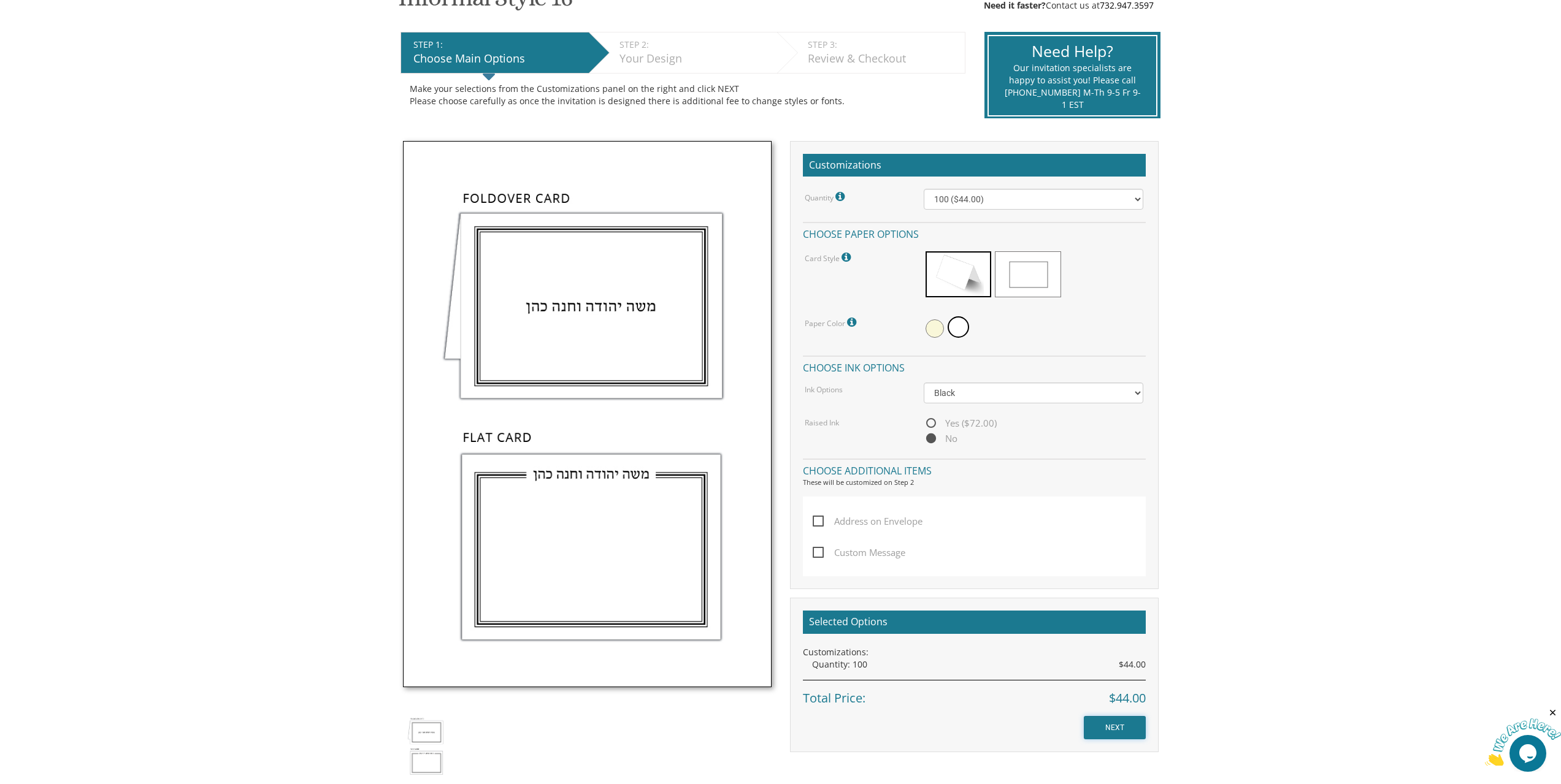
scroll to position [490, 0]
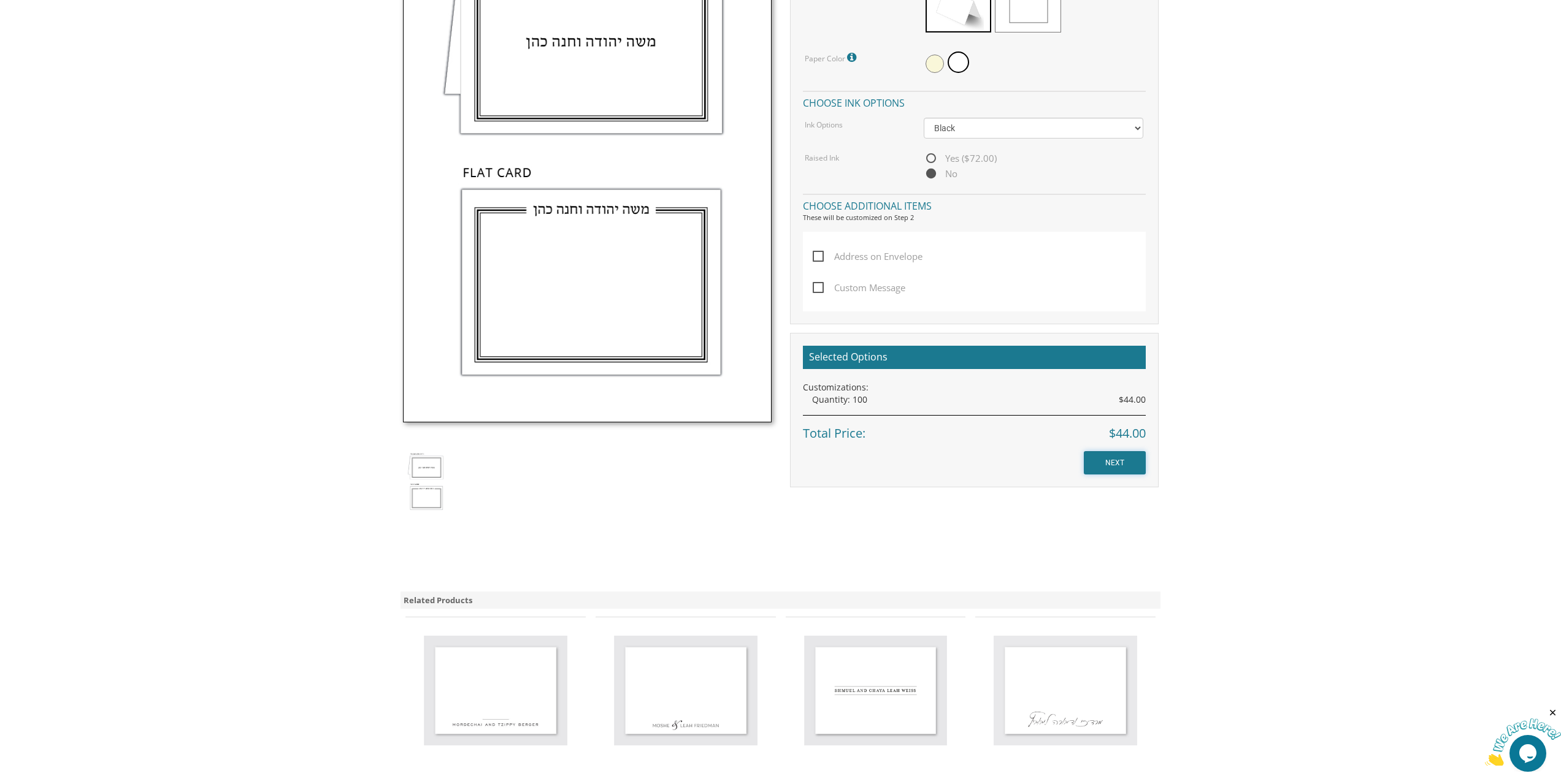
drag, startPoint x: 1110, startPoint y: 459, endPoint x: 1104, endPoint y: 460, distance: 6.1
click at [1105, 462] on input "NEXT" at bounding box center [1115, 463] width 62 height 24
click at [1104, 457] on input "NEXT" at bounding box center [1115, 463] width 62 height 24
click at [1102, 452] on input "NEXT" at bounding box center [1115, 463] width 62 height 24
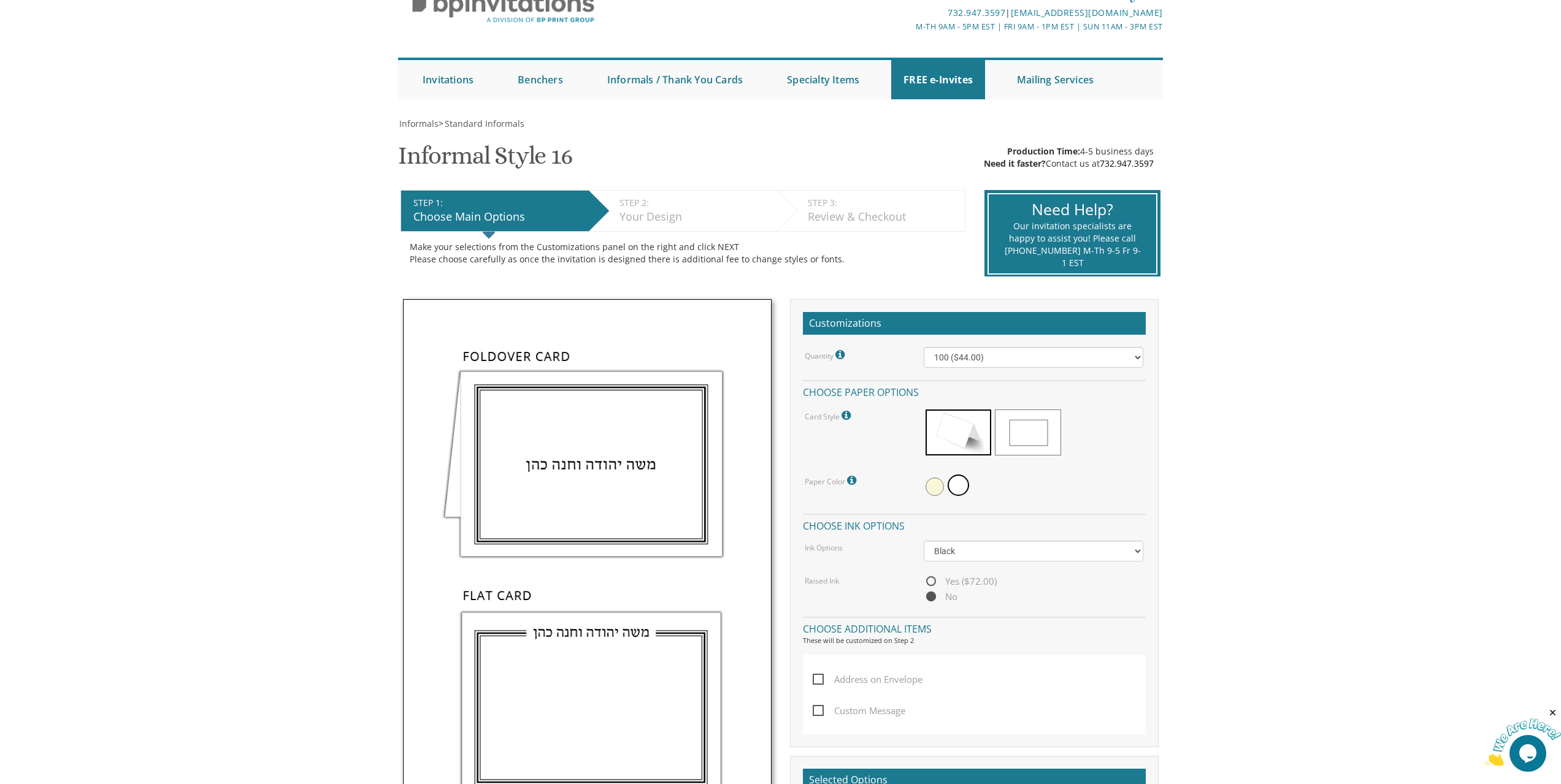
scroll to position [0, 0]
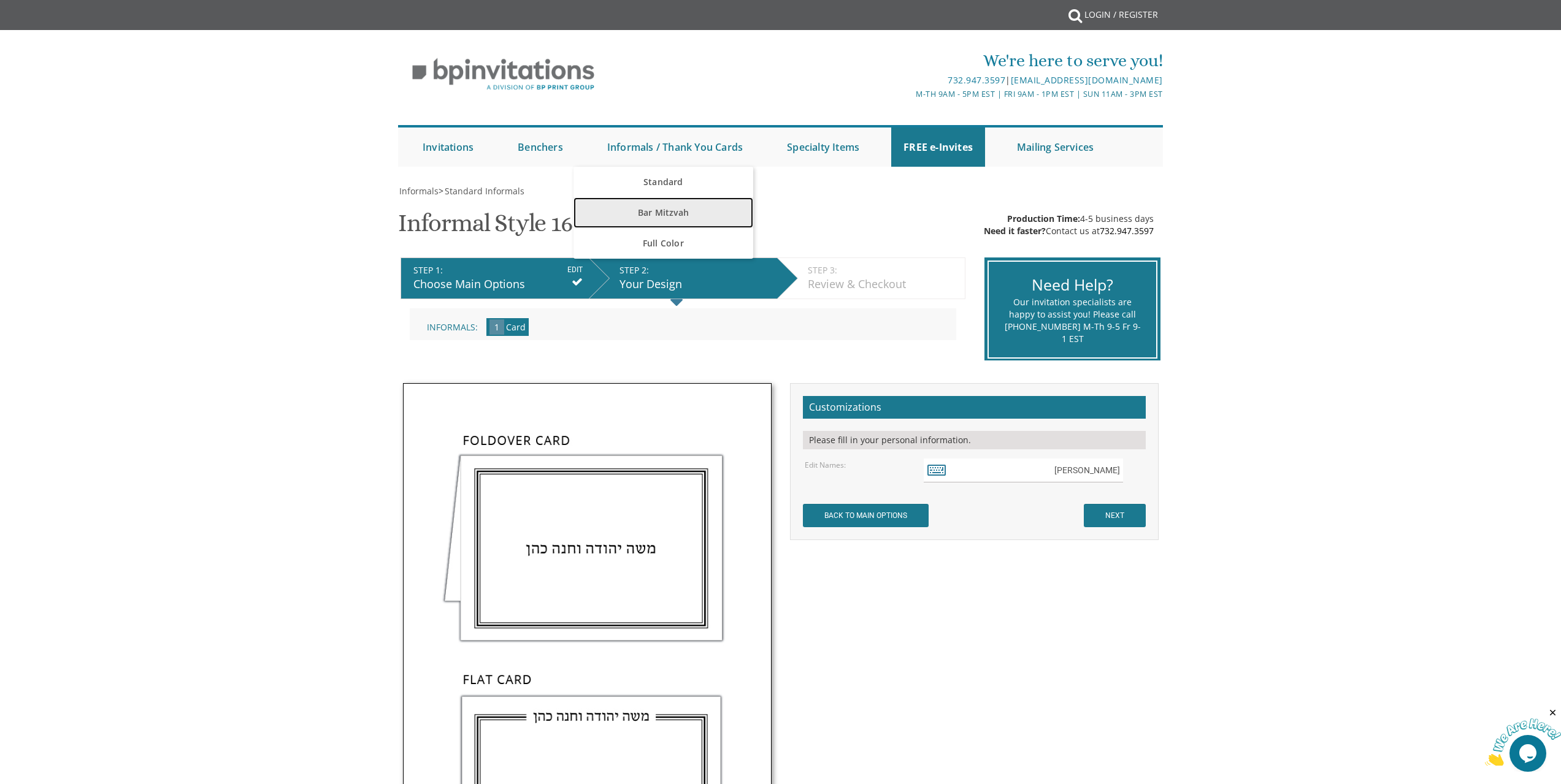
click at [663, 216] on link "Bar Mitzvah" at bounding box center [663, 213] width 180 height 31
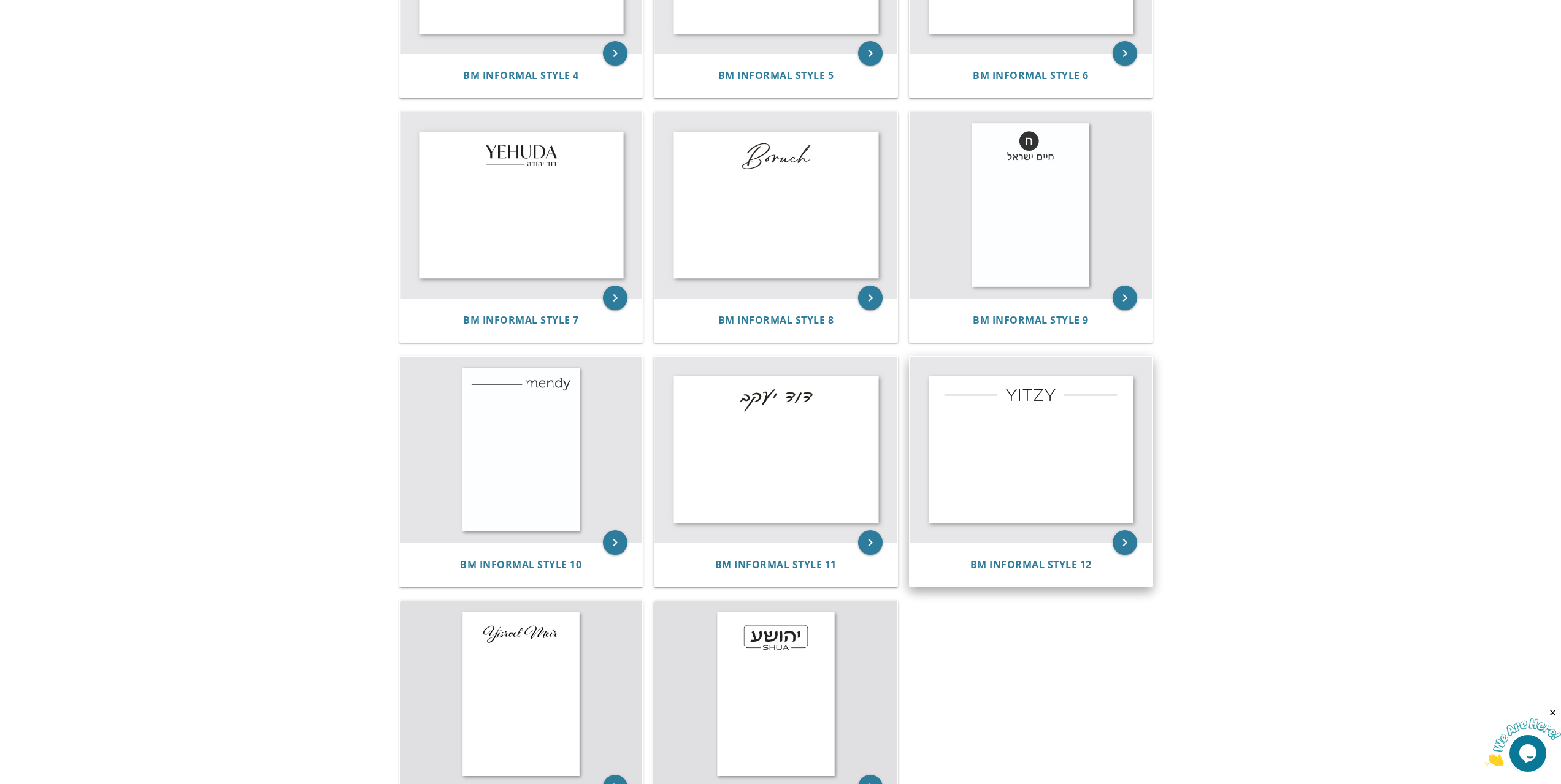
scroll to position [674, 0]
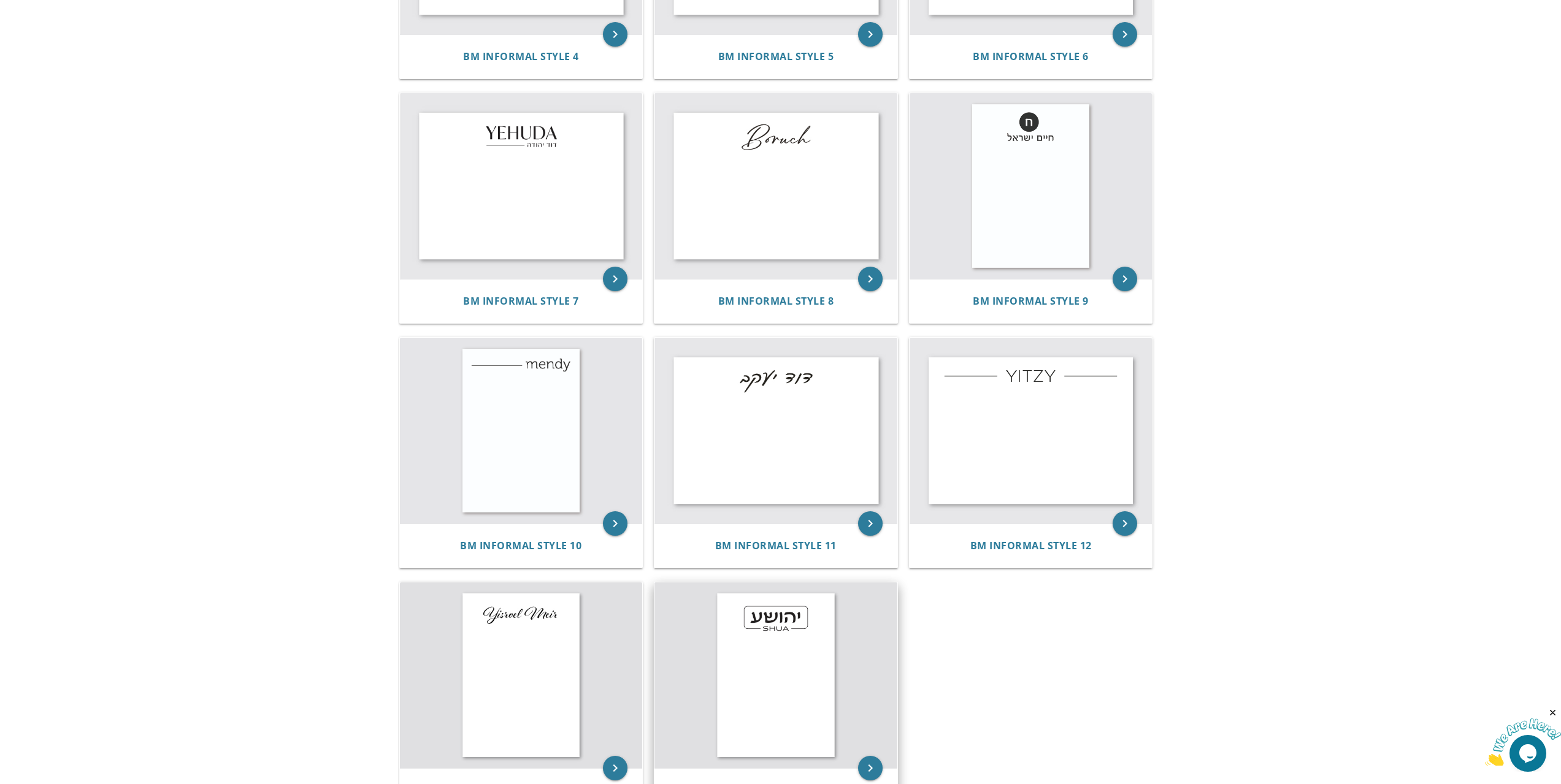
click at [779, 674] on img at bounding box center [775, 675] width 243 height 186
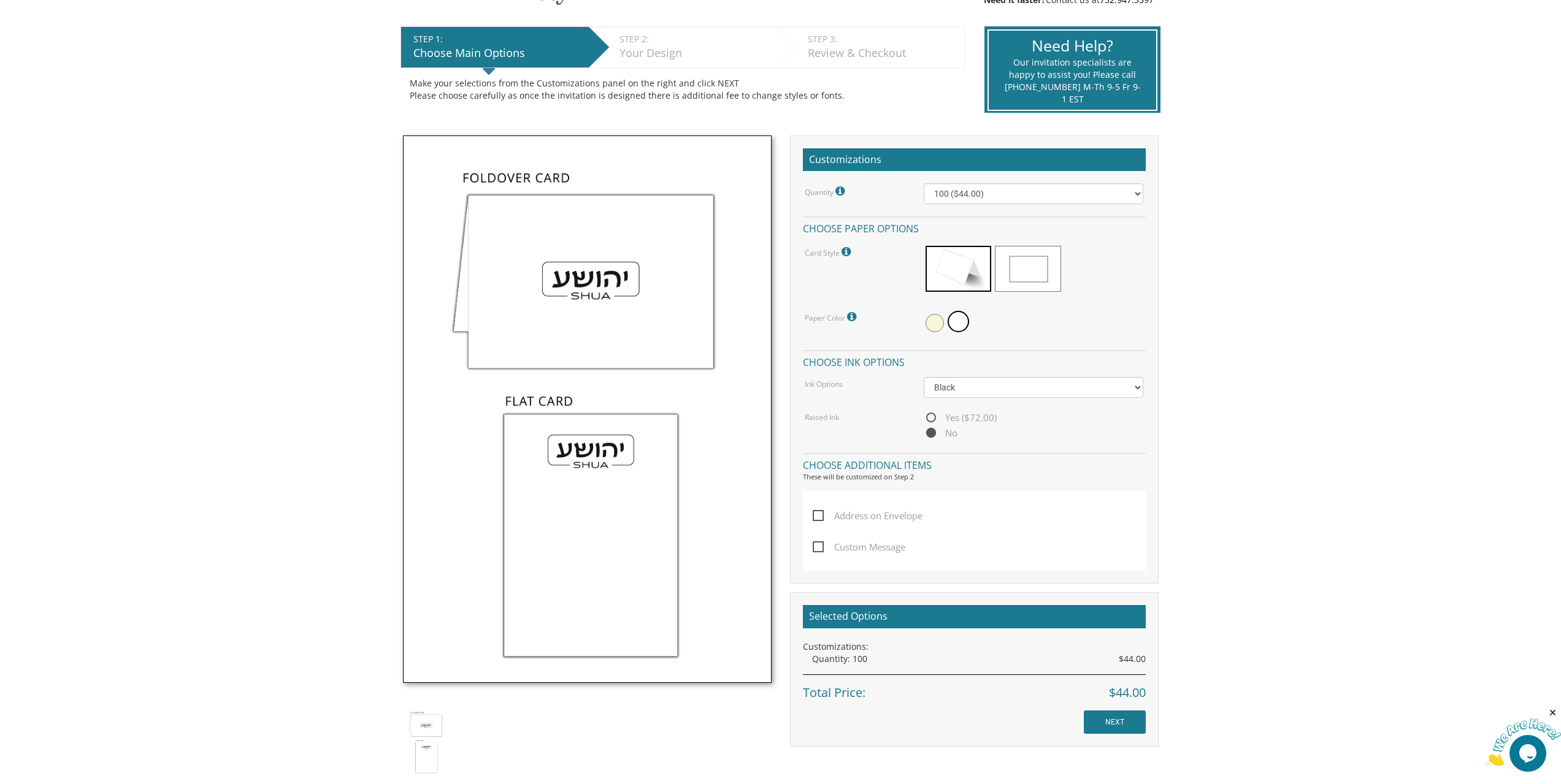
scroll to position [245, 0]
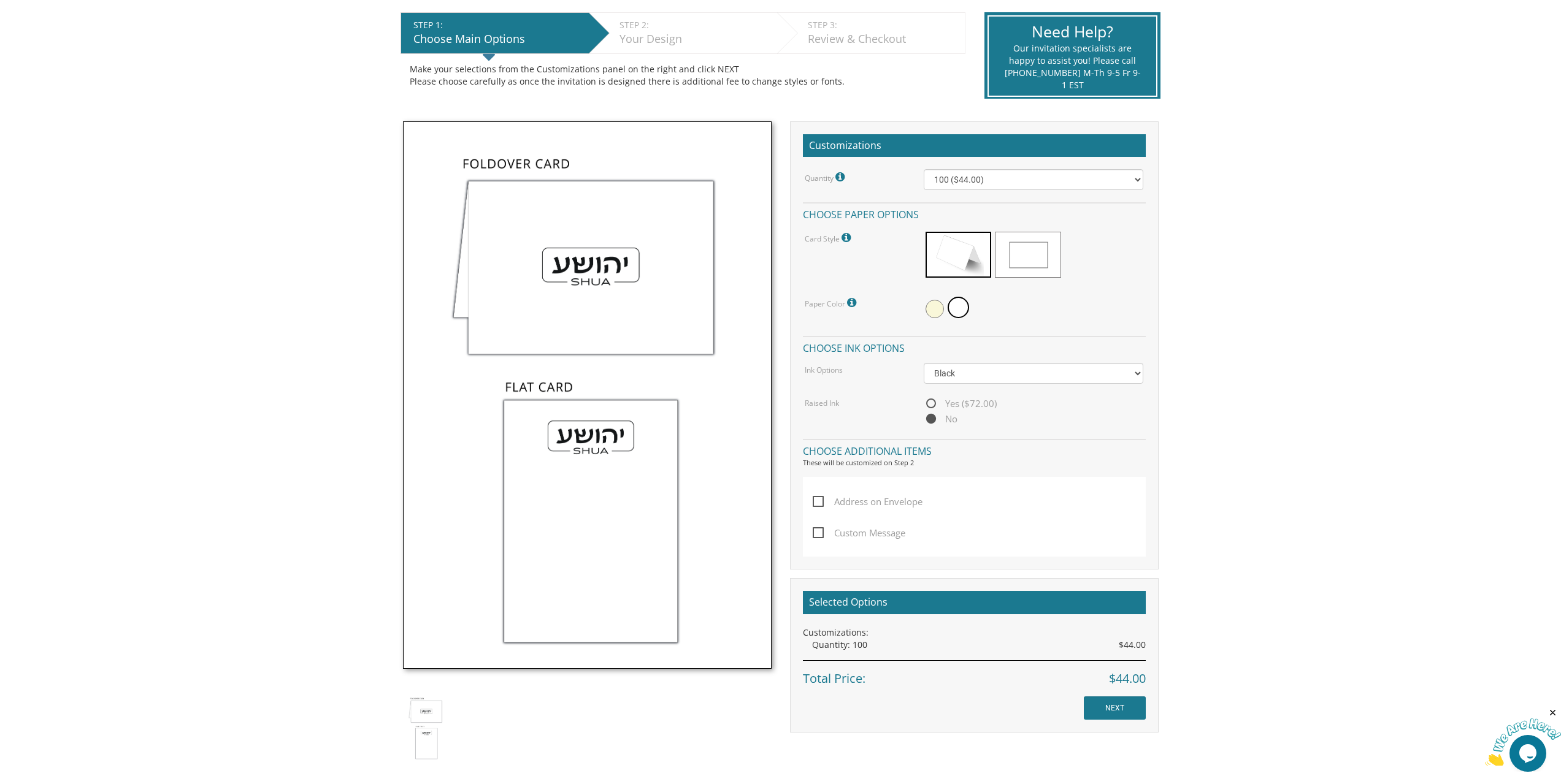
click at [832, 645] on div "Quantity: 100 $44.00" at bounding box center [979, 645] width 334 height 12
click at [1105, 701] on input "NEXT" at bounding box center [1115, 708] width 62 height 24
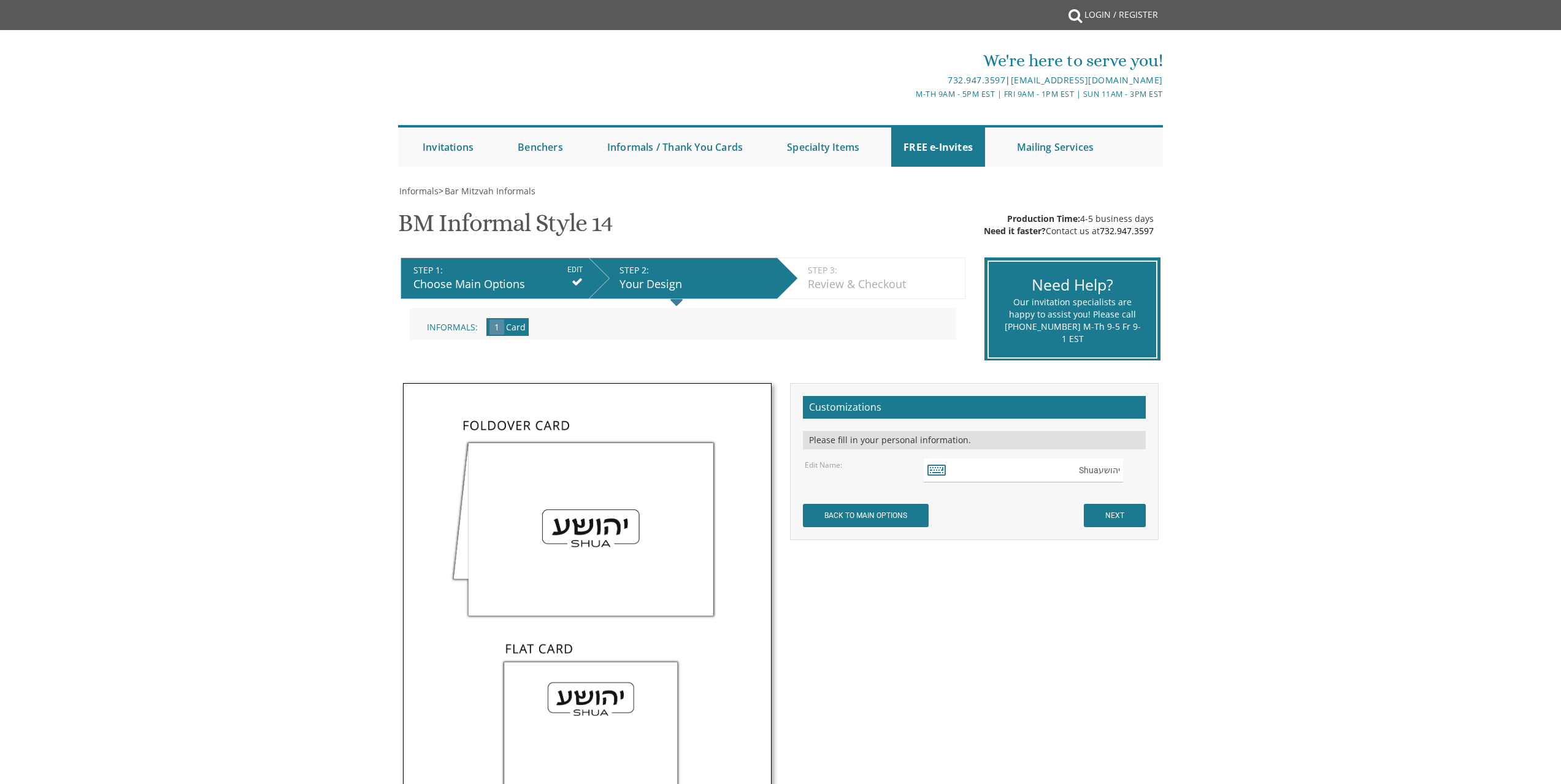
click at [1107, 707] on div "Not to worry, our graphic artists will mock it up and send you a proof! Customi…" at bounding box center [780, 672] width 774 height 578
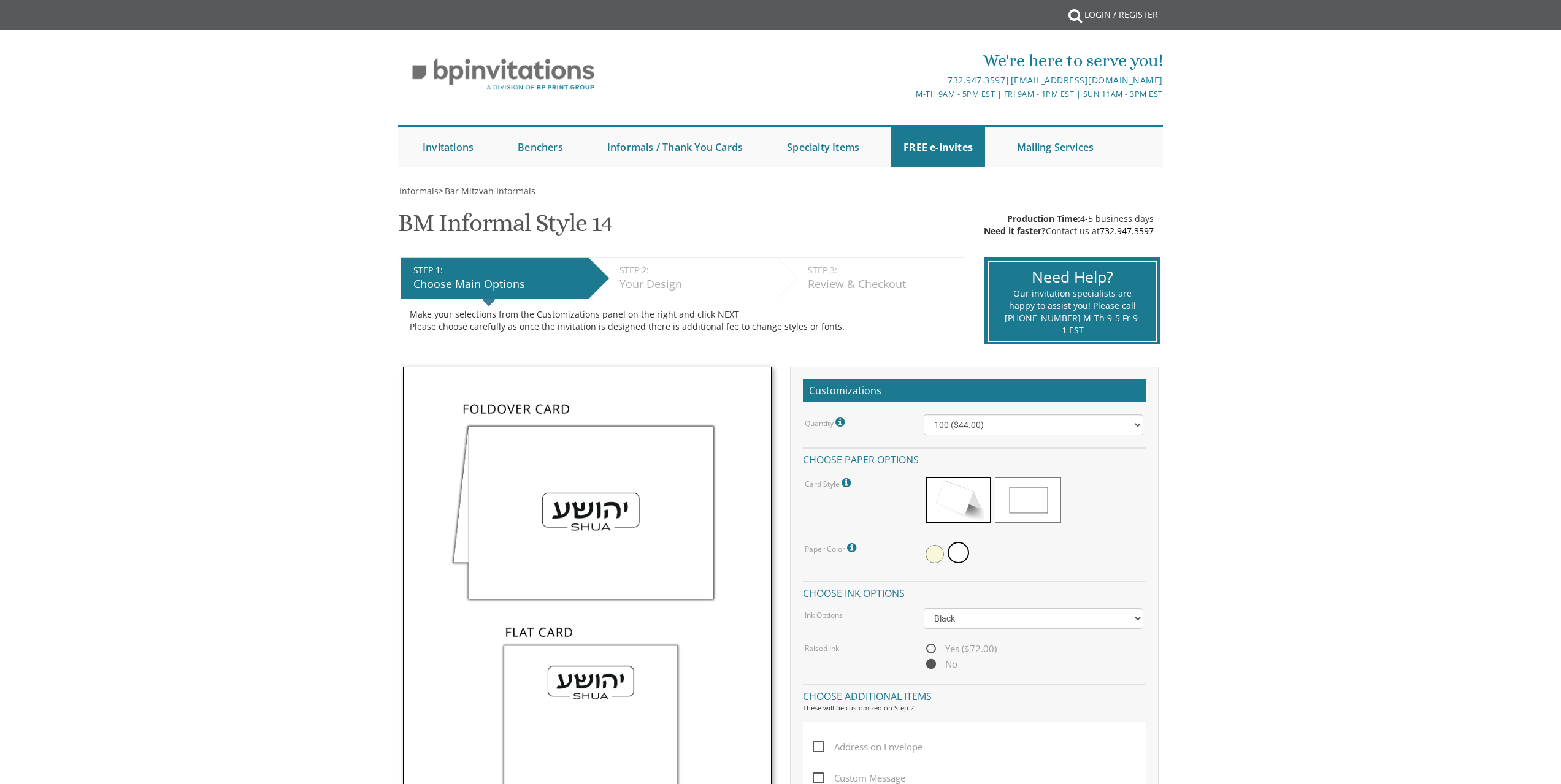
scroll to position [245, 0]
